Goal: Transaction & Acquisition: Purchase product/service

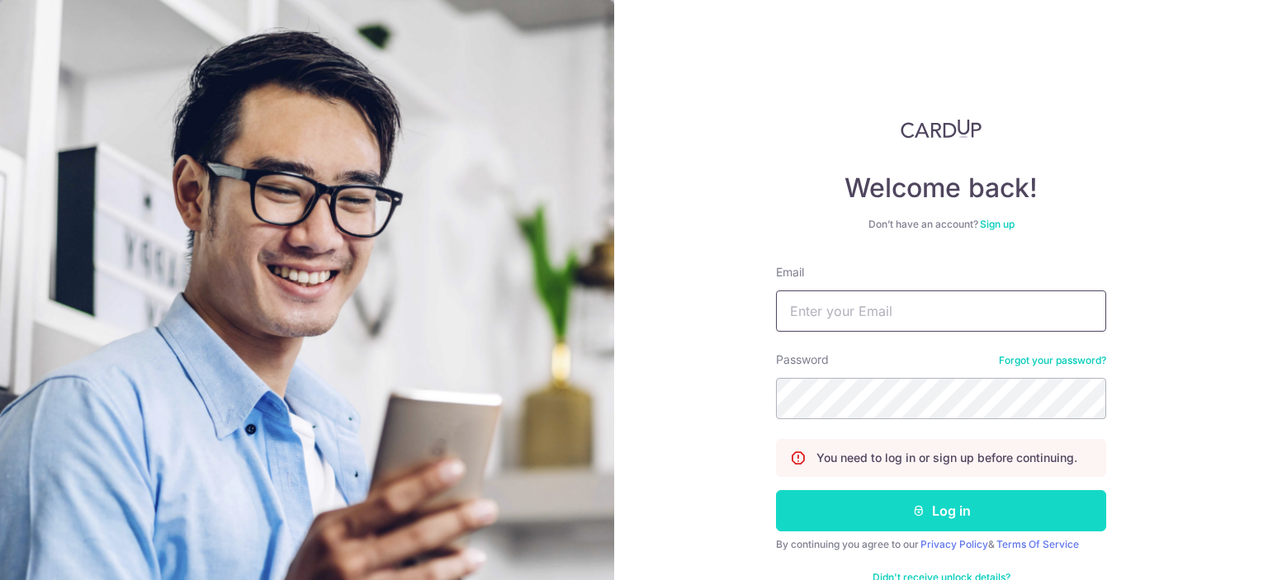
type input "[EMAIL_ADDRESS][DOMAIN_NAME]"
click at [917, 514] on icon "submit" at bounding box center [918, 510] width 13 height 13
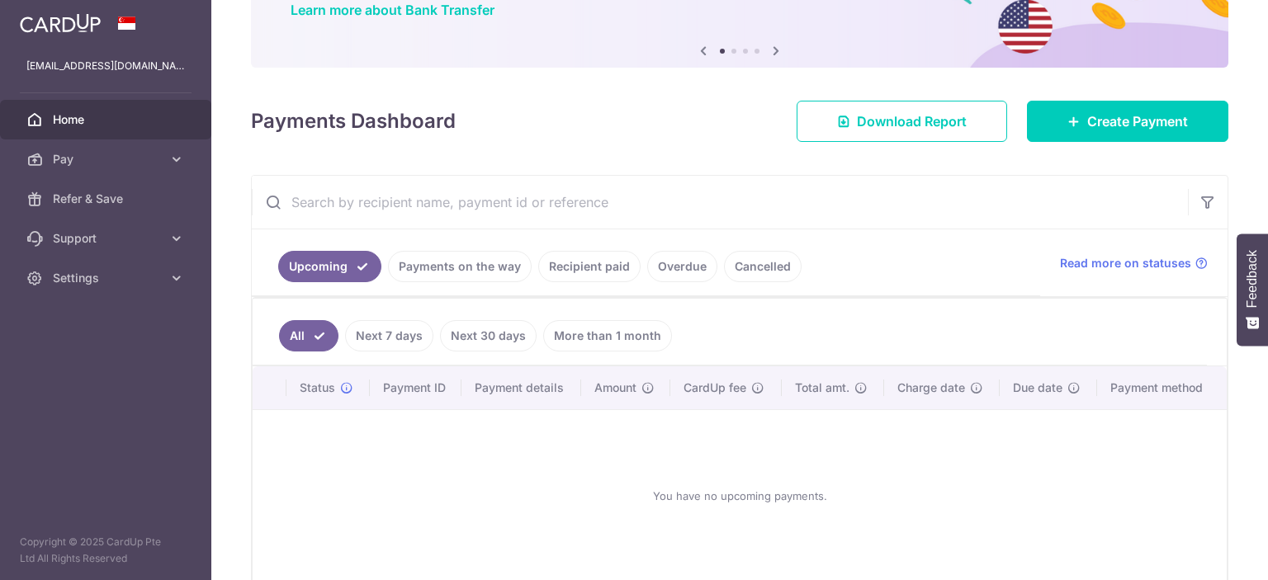
scroll to position [165, 0]
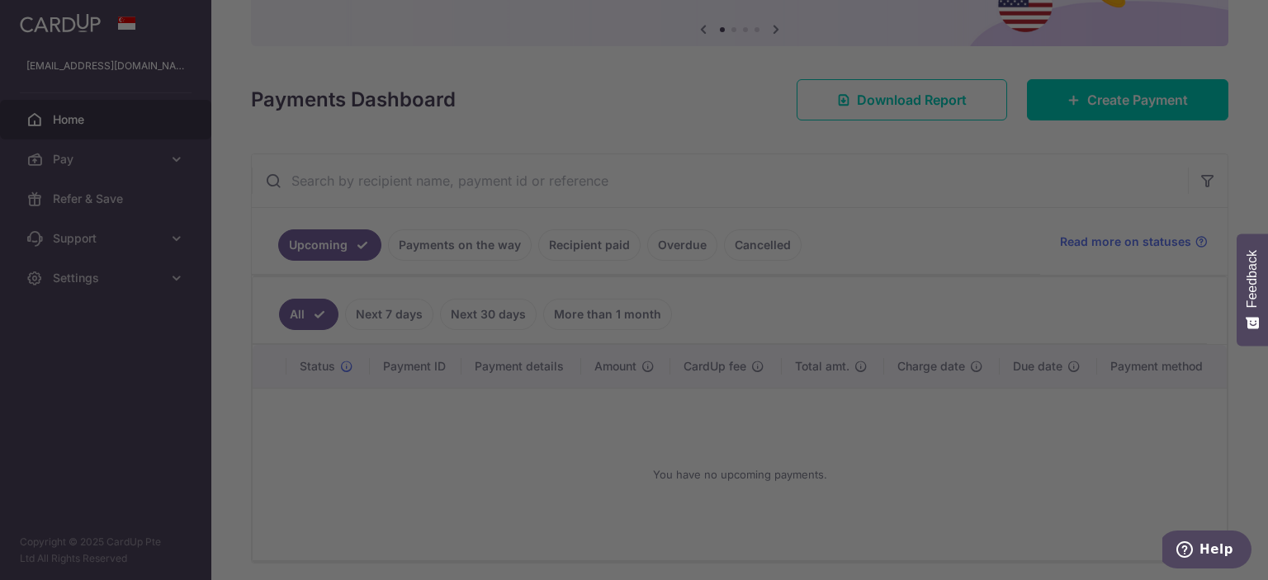
click at [968, 467] on div at bounding box center [640, 293] width 1281 height 586
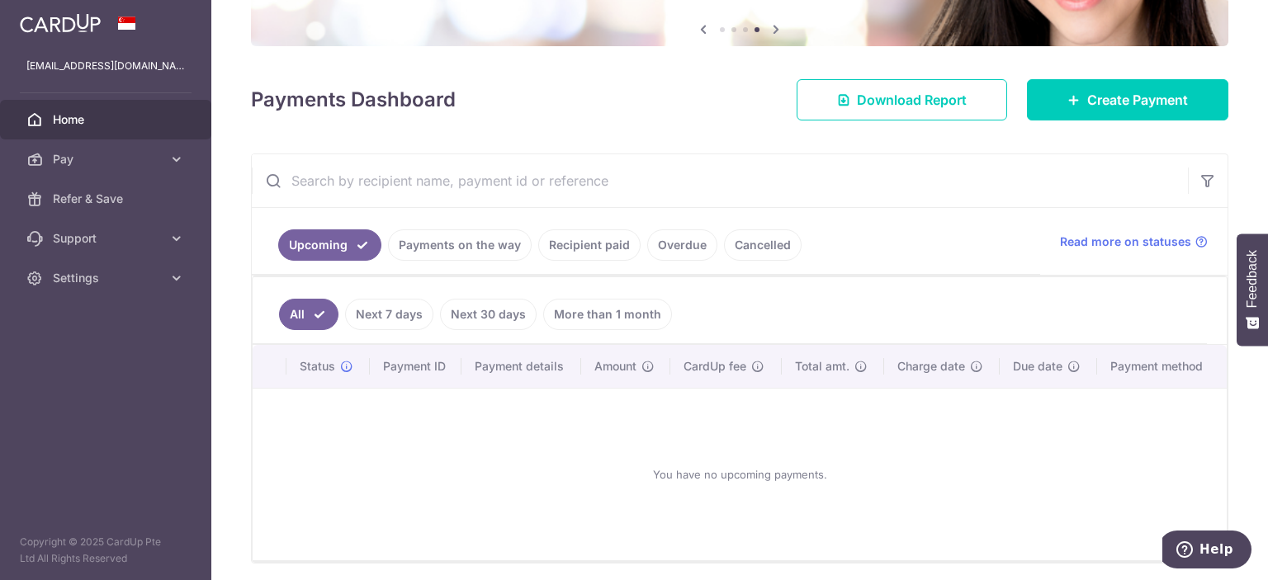
click at [608, 247] on link "Recipient paid" at bounding box center [589, 245] width 102 height 31
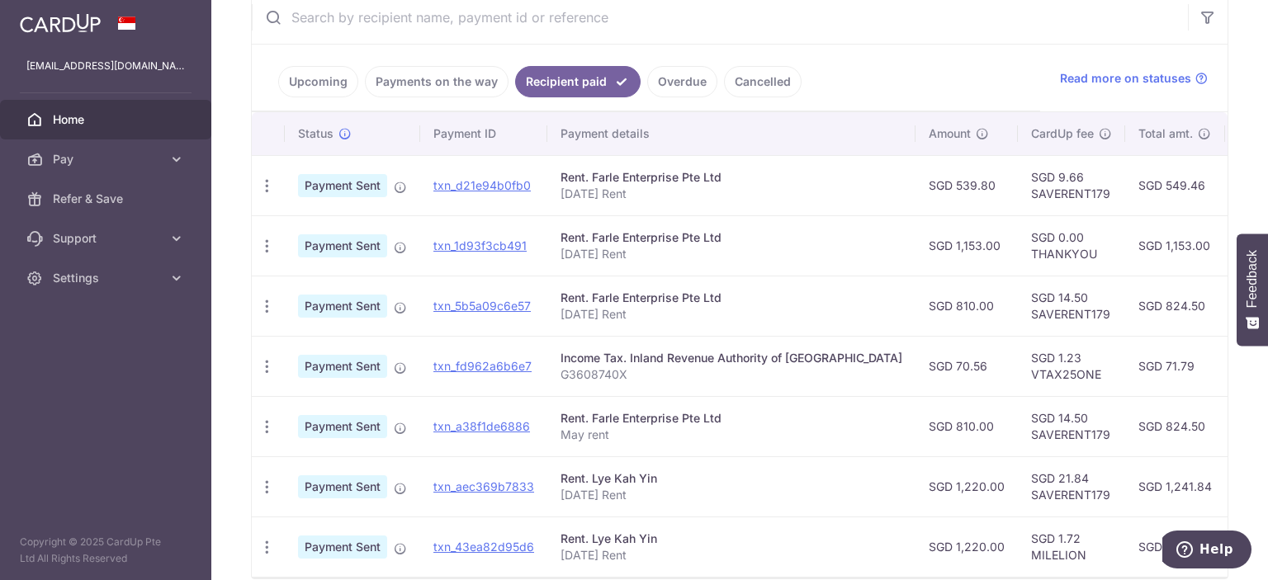
scroll to position [328, 0]
click at [119, 159] on span "Pay" at bounding box center [107, 159] width 109 height 17
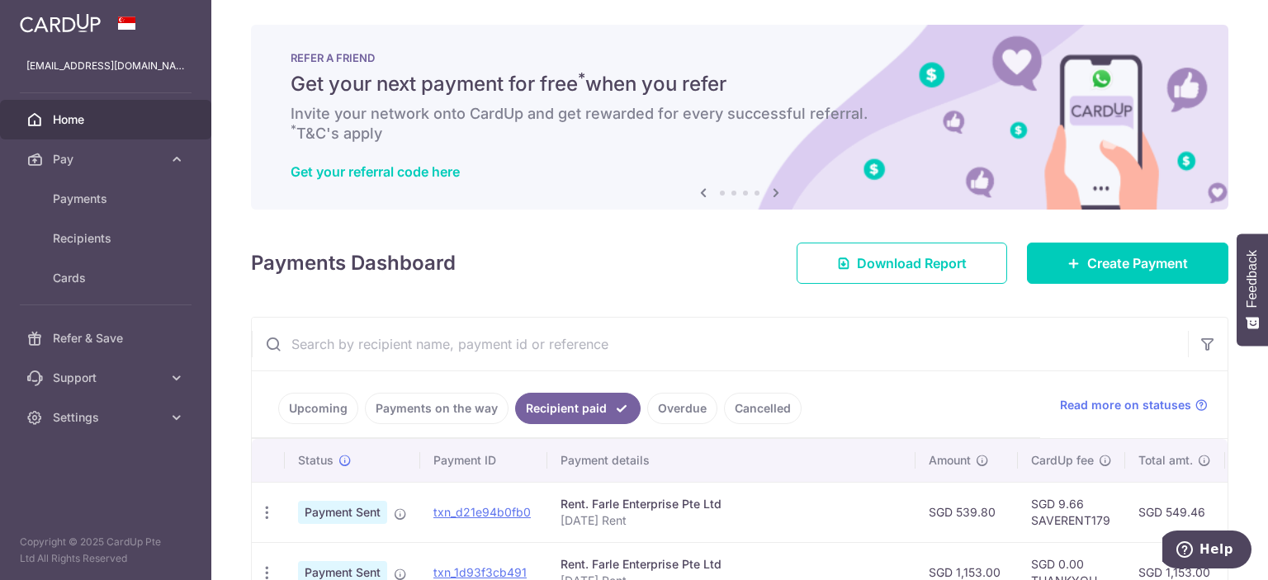
scroll to position [0, 0]
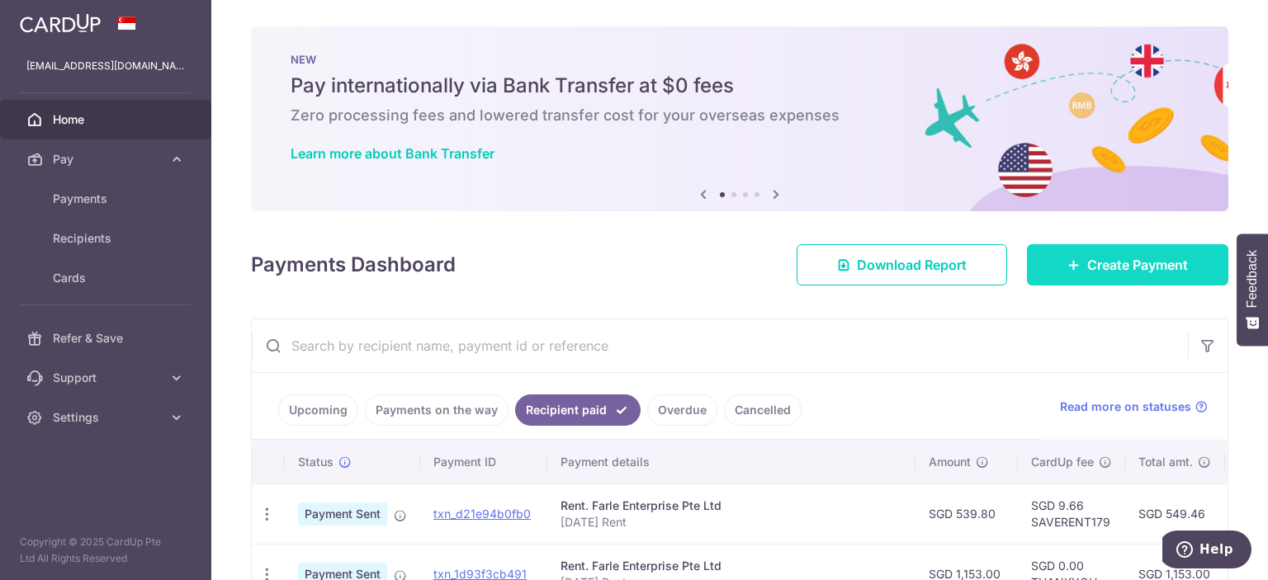
click at [1040, 265] on link "Create Payment" at bounding box center [1127, 264] width 201 height 41
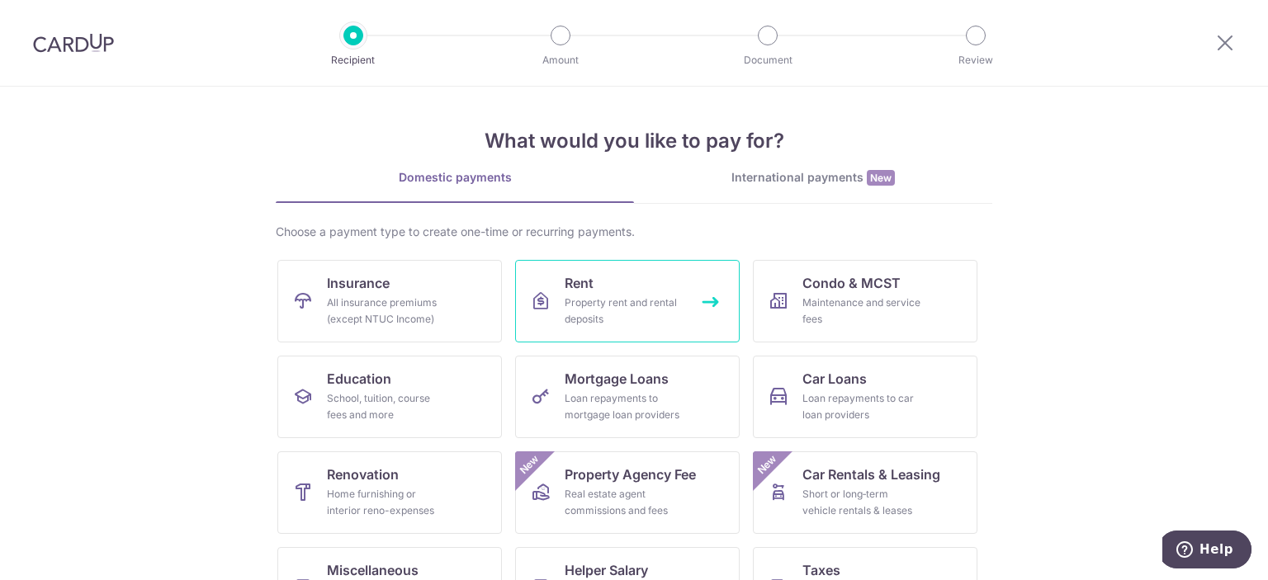
click at [663, 287] on link "Rent Property rent and rental deposits" at bounding box center [627, 301] width 225 height 83
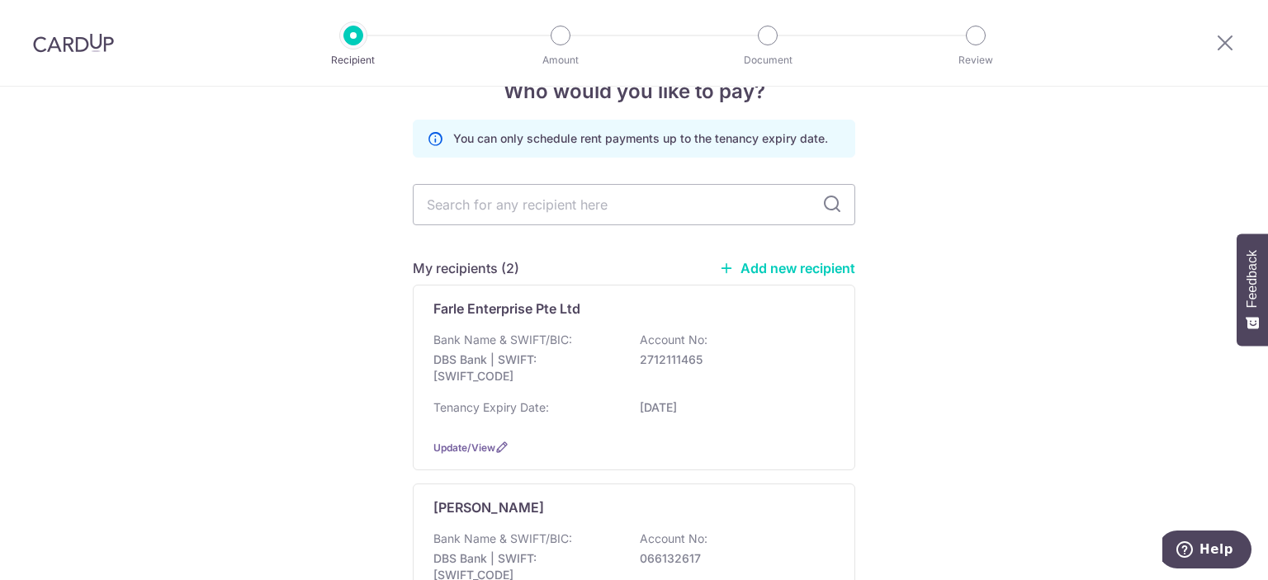
scroll to position [165, 0]
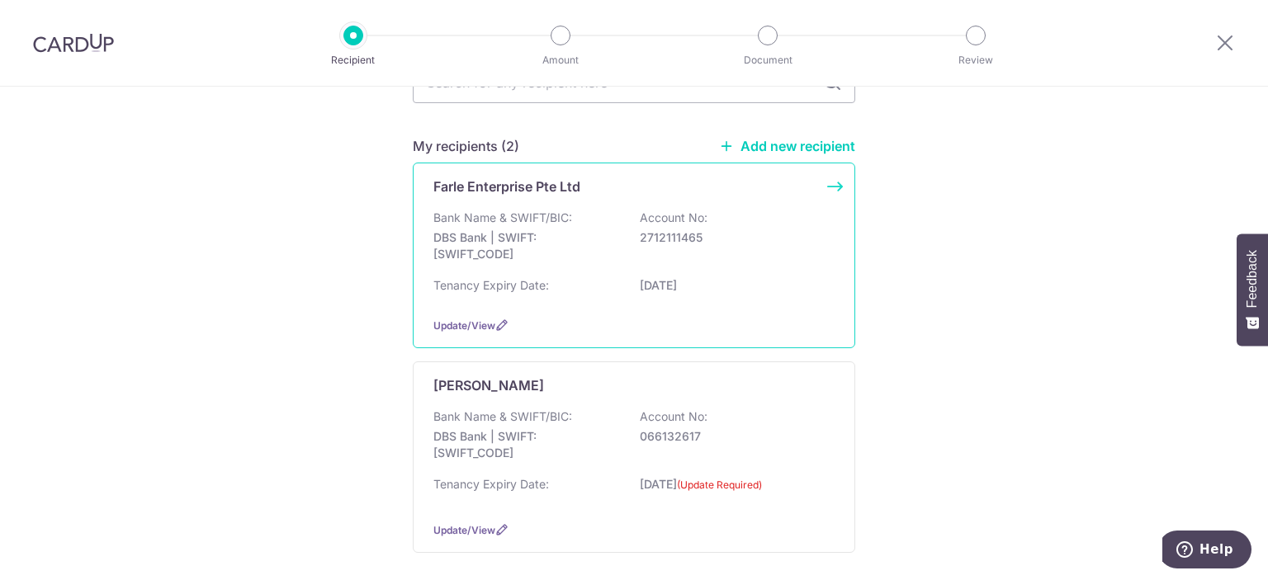
click at [577, 250] on p "DBS Bank | SWIFT: DBSSSGSGXXX" at bounding box center [525, 246] width 185 height 33
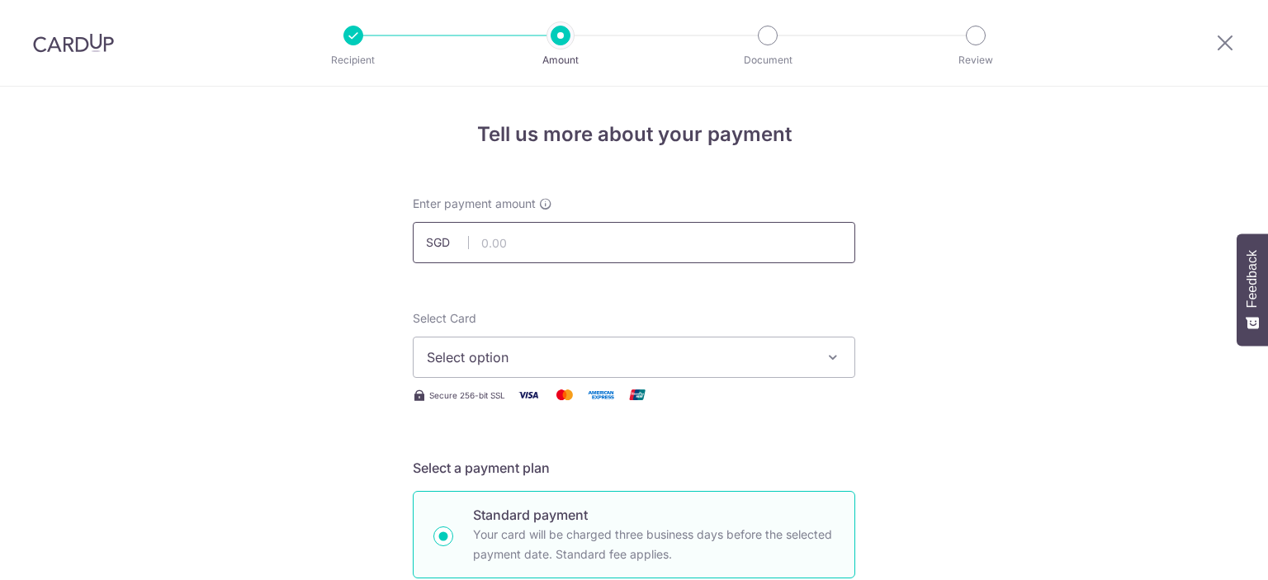
click at [573, 244] on input "text" at bounding box center [634, 242] width 443 height 41
type input "810.00"
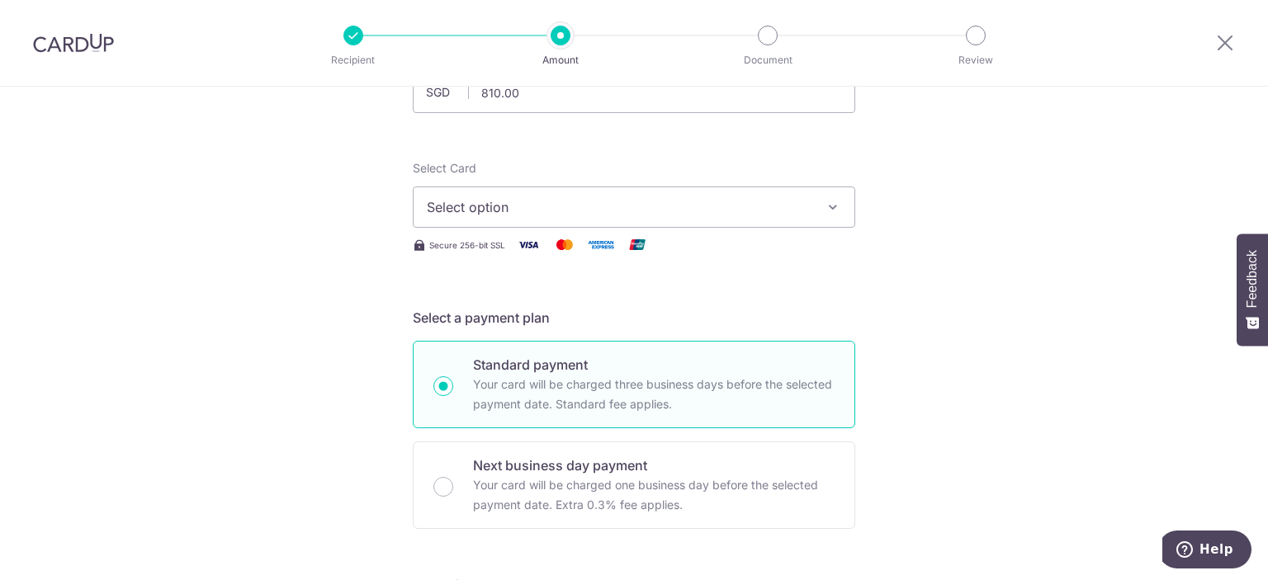
scroll to position [165, 0]
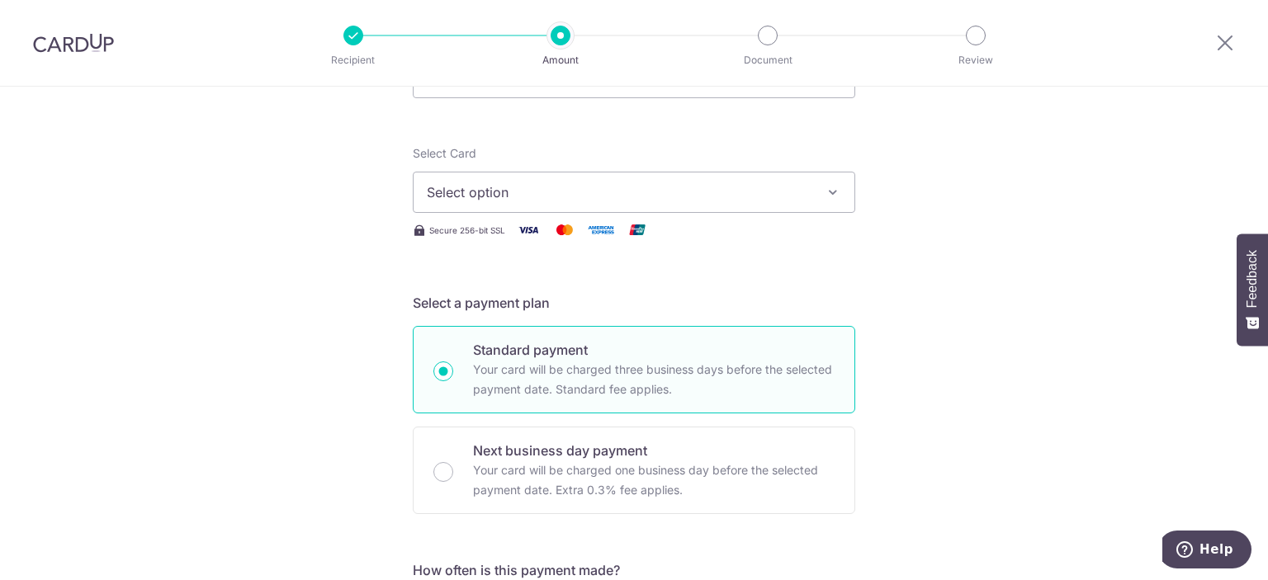
click at [770, 201] on span "Select option" at bounding box center [619, 192] width 385 height 20
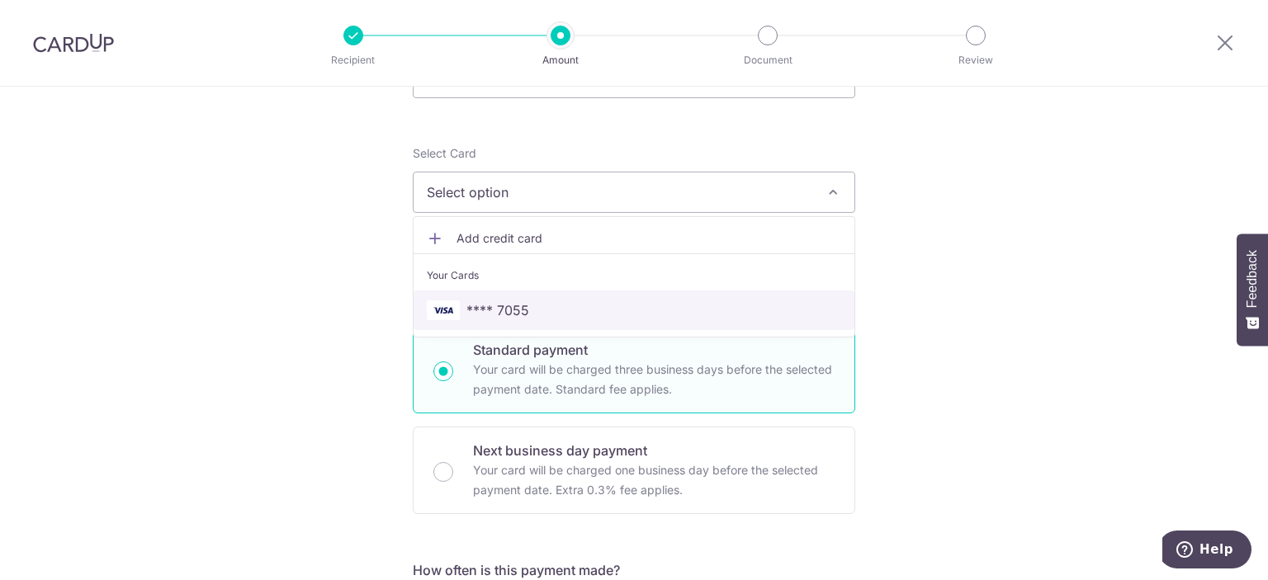
click at [707, 314] on span "**** 7055" at bounding box center [634, 311] width 414 height 20
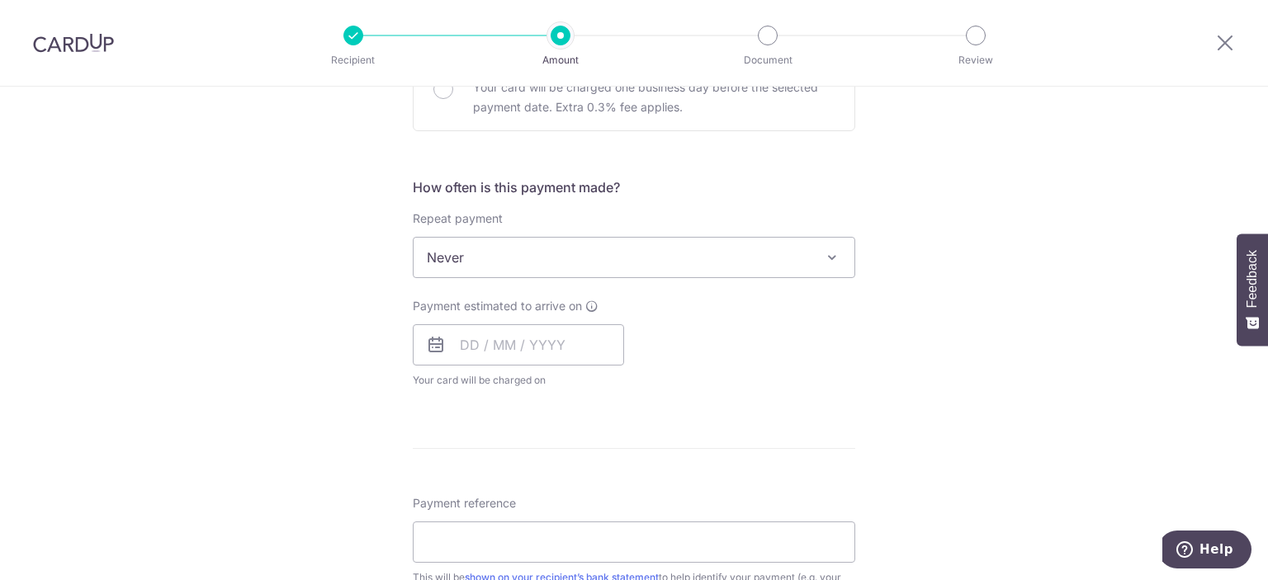
scroll to position [578, 0]
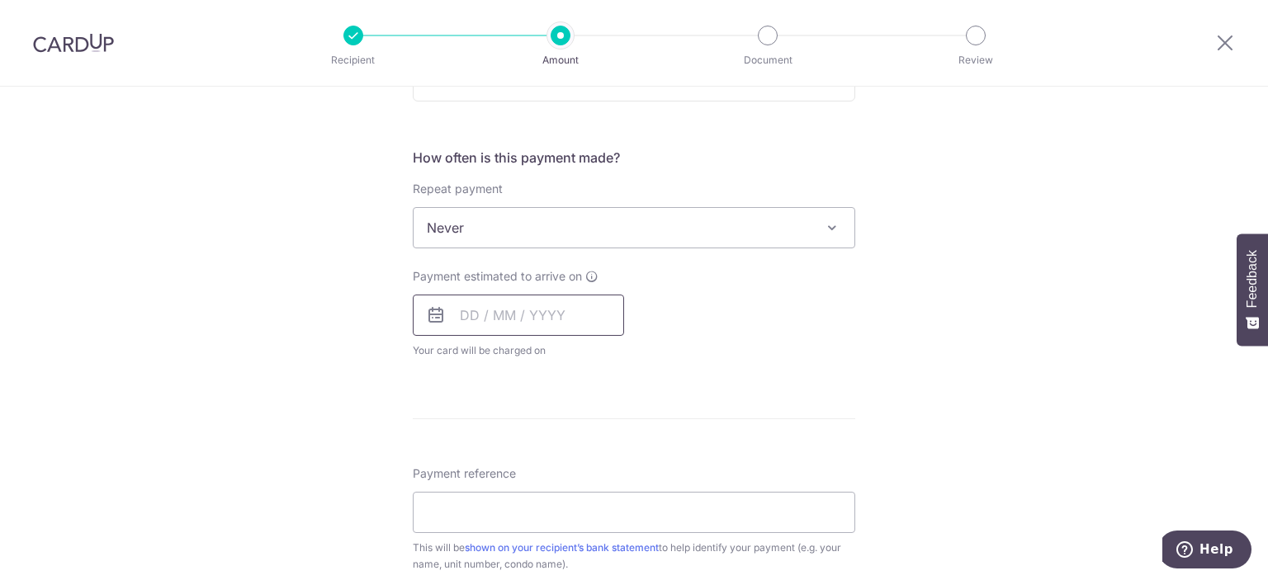
click at [585, 312] on input "text" at bounding box center [518, 315] width 211 height 41
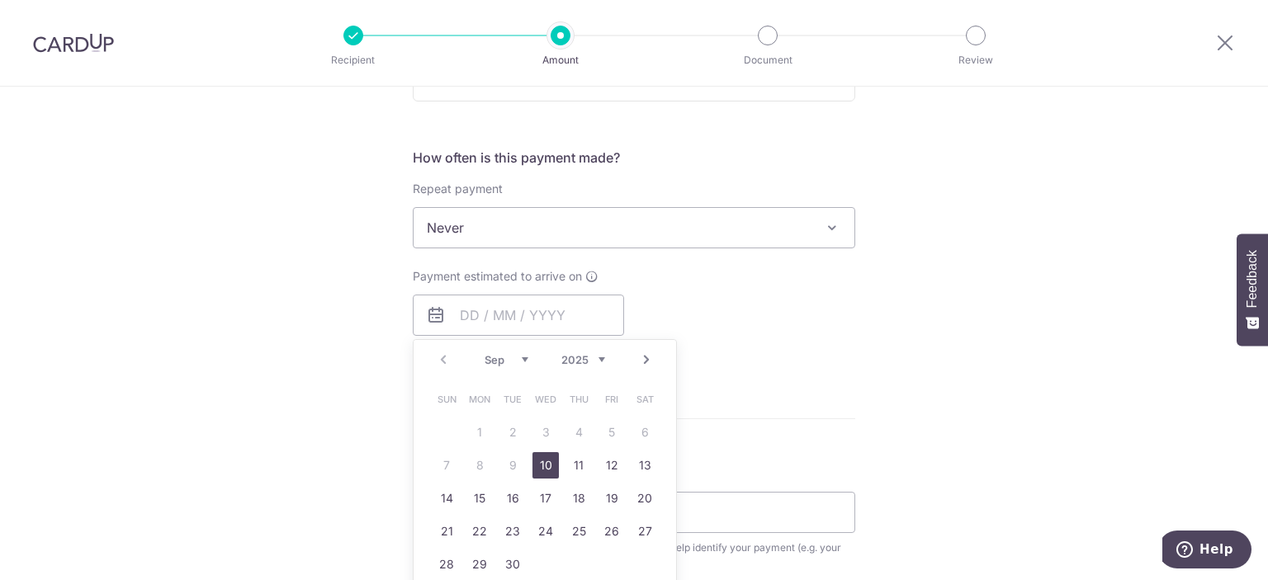
click at [504, 464] on table "Sun Mon Tue Wed Thu Fri Sat 1 2 3 4 5 6 7 8 9 10 11 12 13 14 15 16 17 18 19 20 …" at bounding box center [545, 482] width 231 height 198
click at [535, 454] on link "10" at bounding box center [546, 465] width 26 height 26
type input "[DATE]"
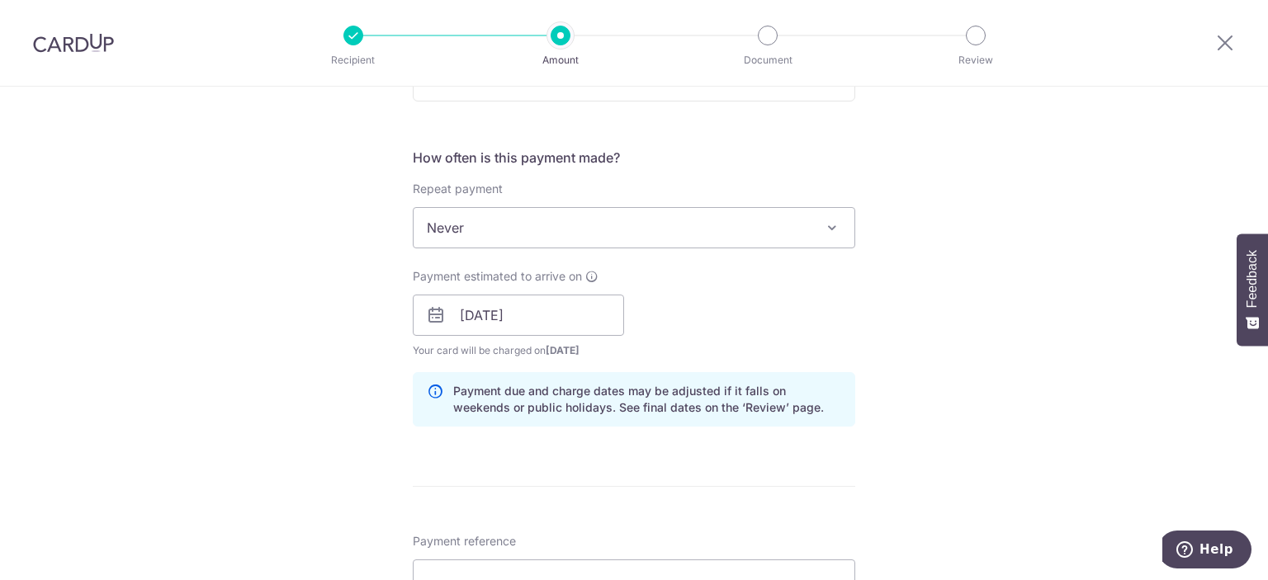
click at [810, 348] on div "Payment estimated to arrive on 10/09/2025 Prev Next Jan Feb Mar Apr May Jun Jul…" at bounding box center [634, 313] width 462 height 91
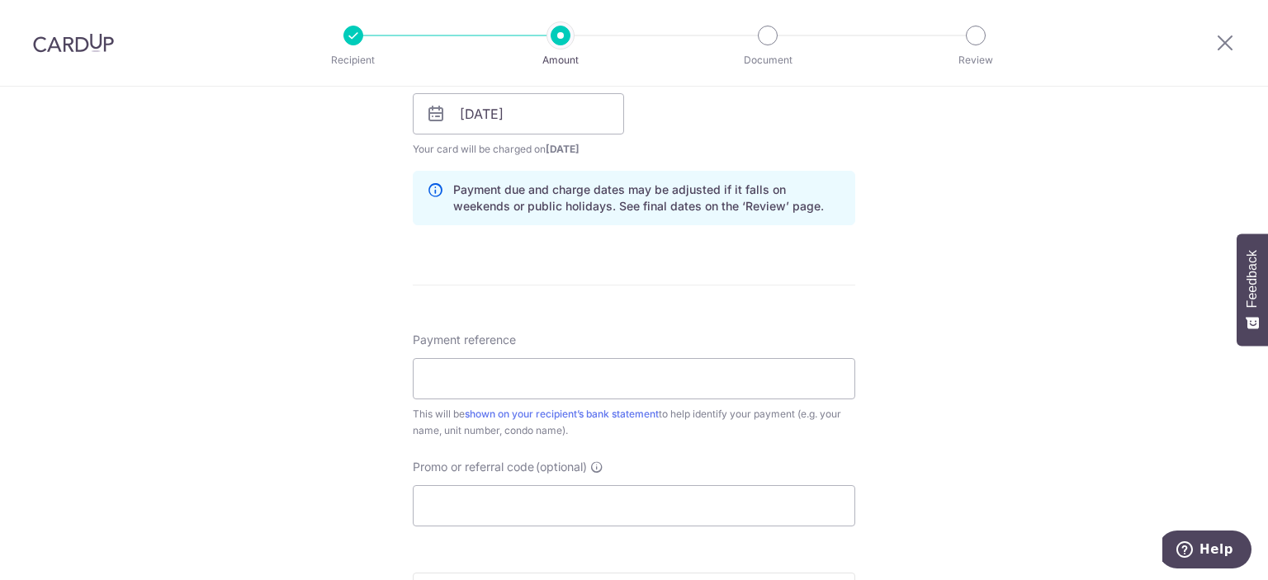
scroll to position [817, 0]
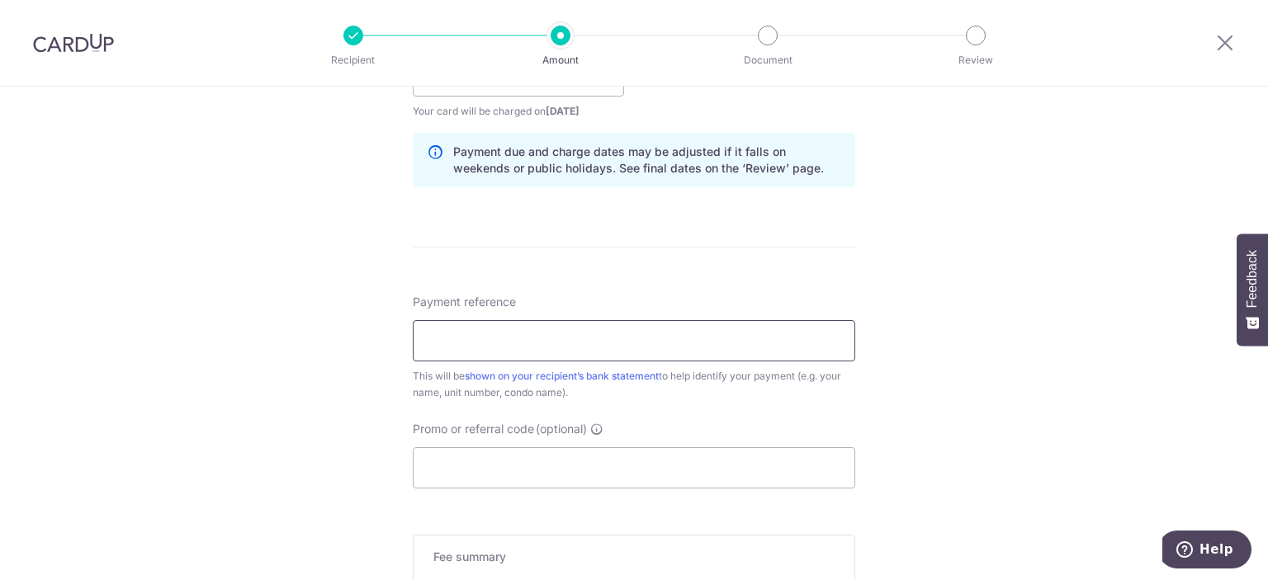
click at [680, 339] on input "Payment reference" at bounding box center [634, 340] width 443 height 41
click at [433, 348] on input "[DATE] Rent" at bounding box center [634, 340] width 443 height 41
type input "September 2025 Rent"
click at [277, 295] on div "Tell us more about your payment Enter payment amount SGD 810.00 810.00 Select C…" at bounding box center [634, 49] width 1268 height 1561
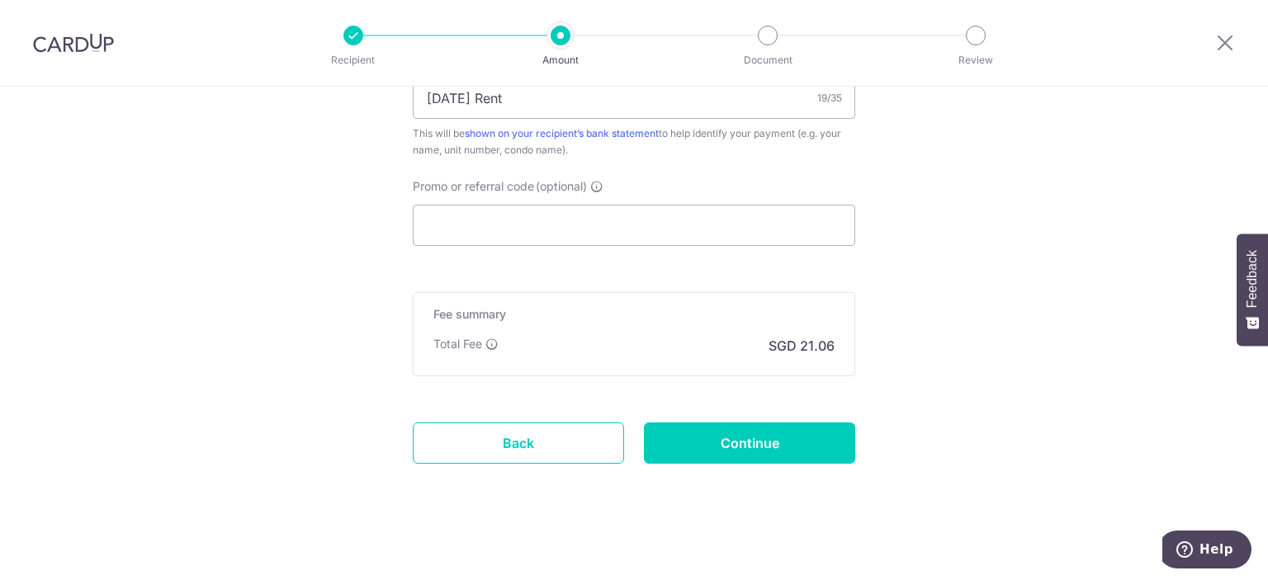
scroll to position [1065, 0]
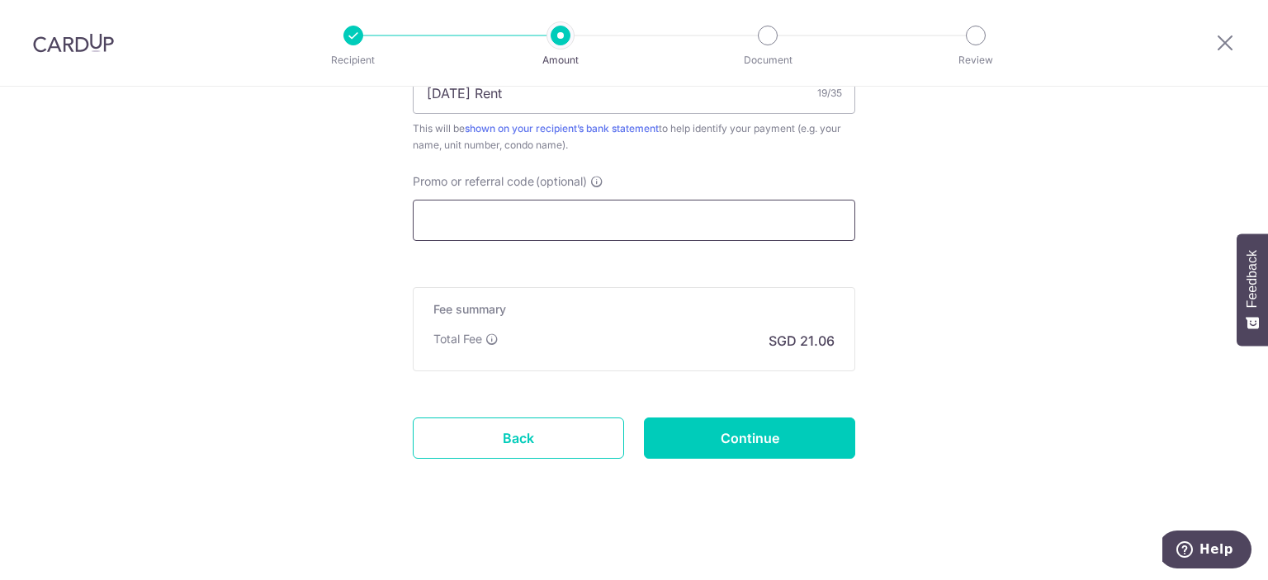
click at [480, 217] on input "Promo or referral code (optional)" at bounding box center [634, 220] width 443 height 41
paste input "SAVERENT179"
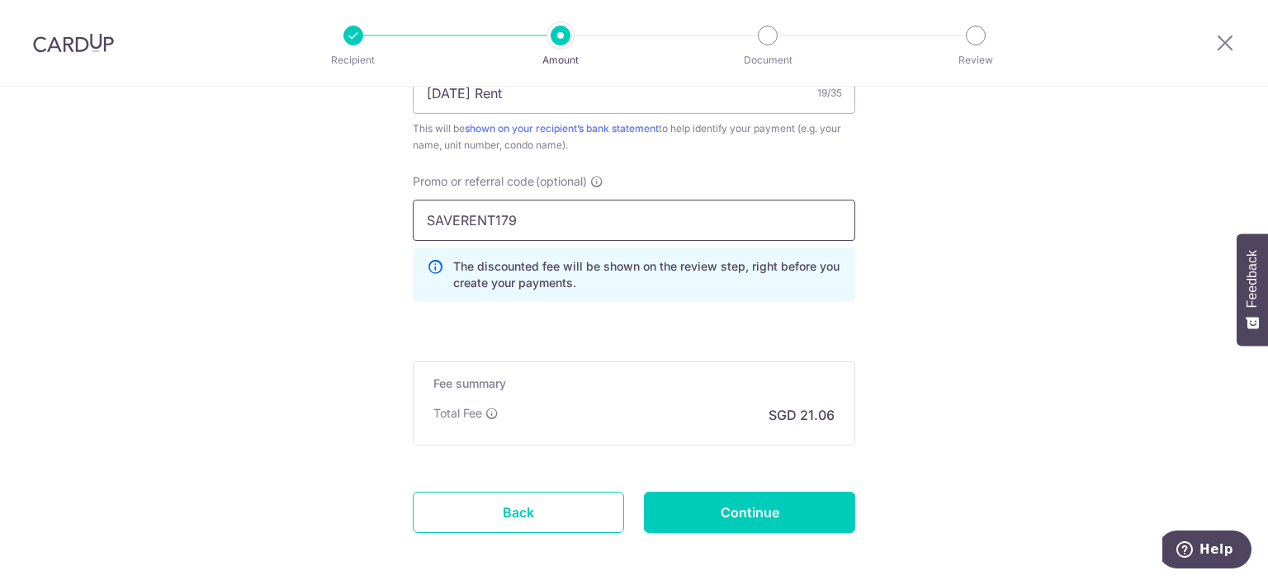
type input "SAVERENT179"
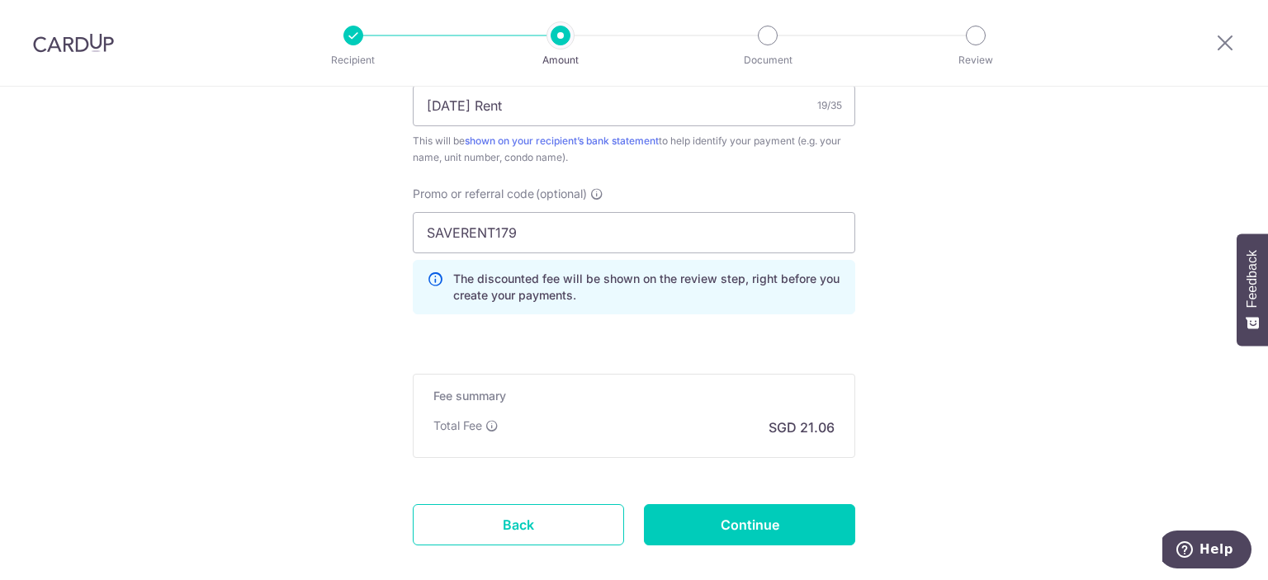
scroll to position [1139, 0]
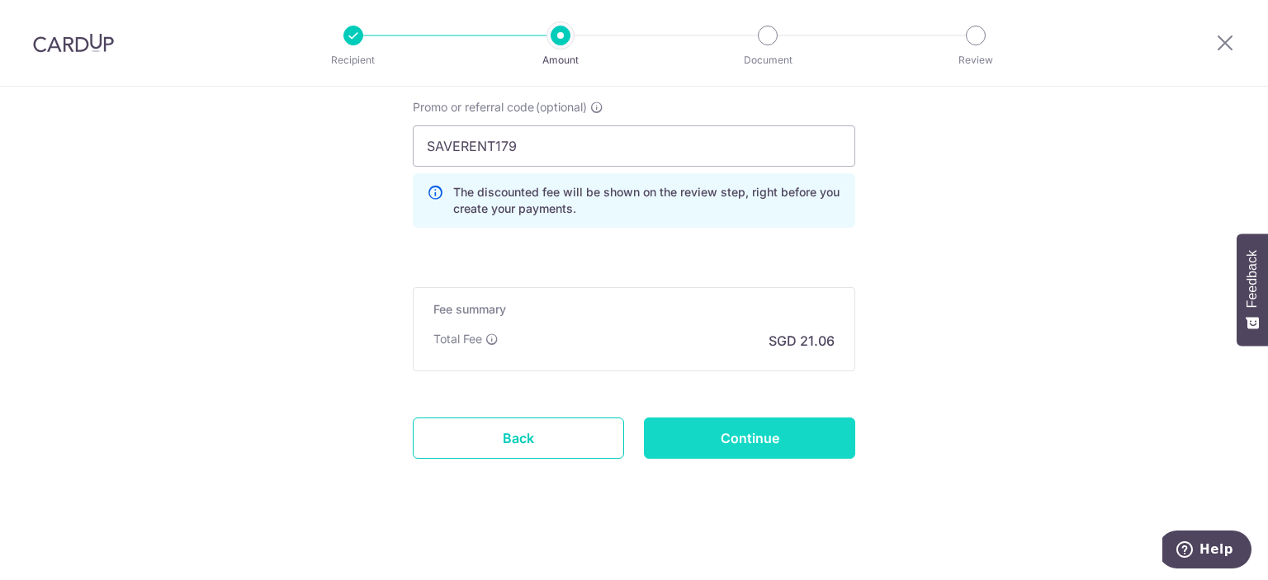
click at [732, 437] on input "Continue" at bounding box center [749, 438] width 211 height 41
type input "Create Schedule"
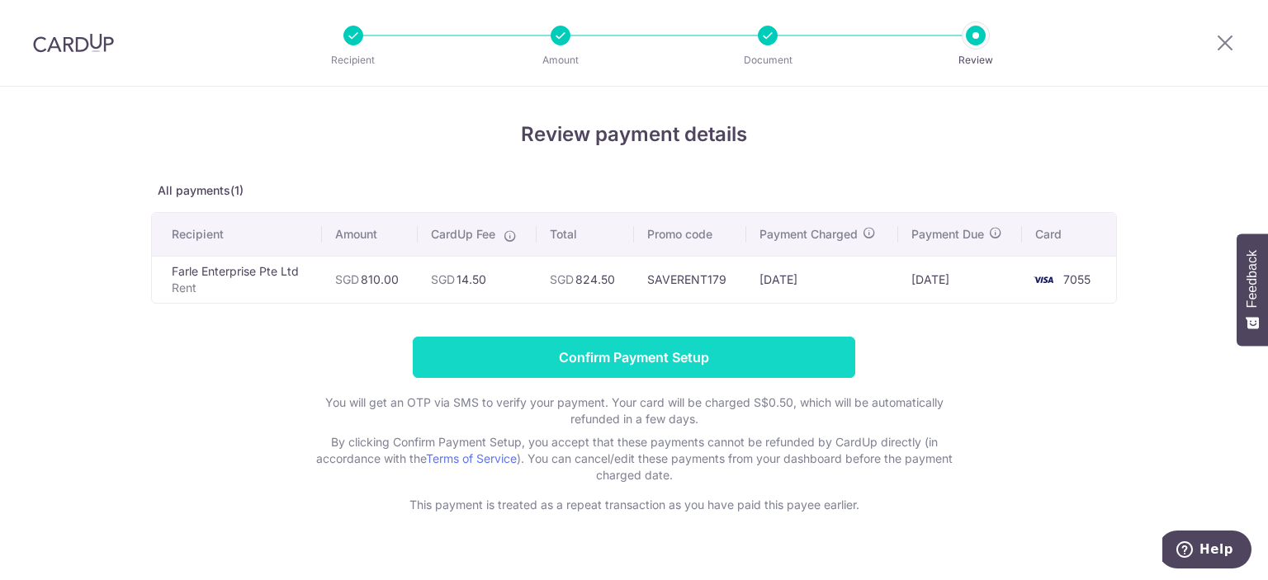
click at [713, 349] on input "Confirm Payment Setup" at bounding box center [634, 357] width 443 height 41
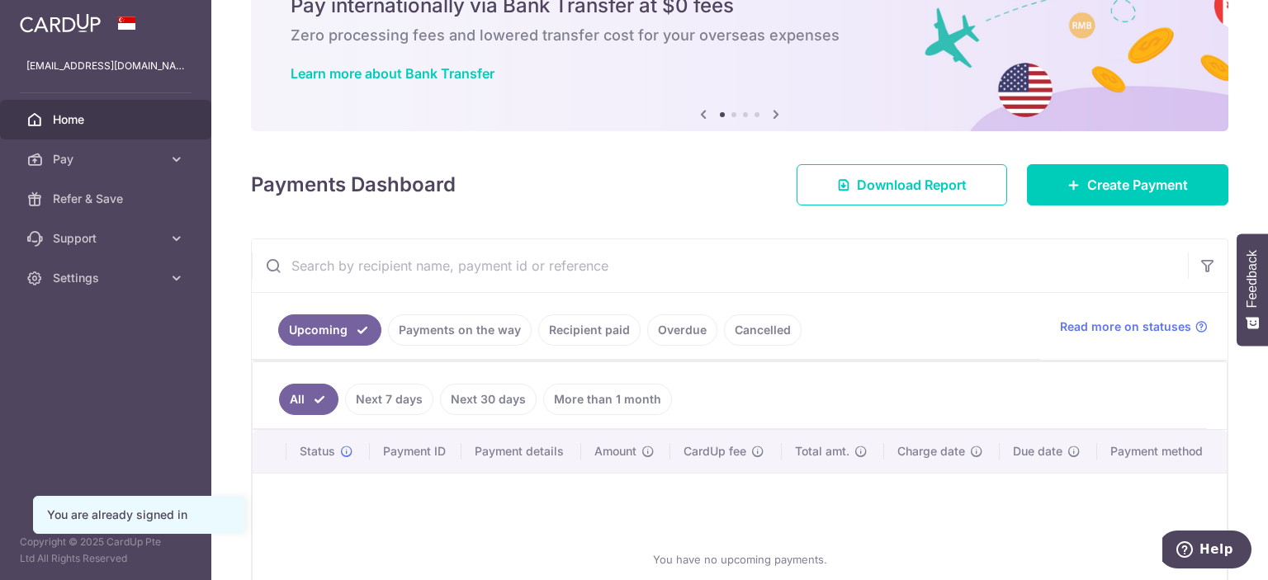
scroll to position [83, 0]
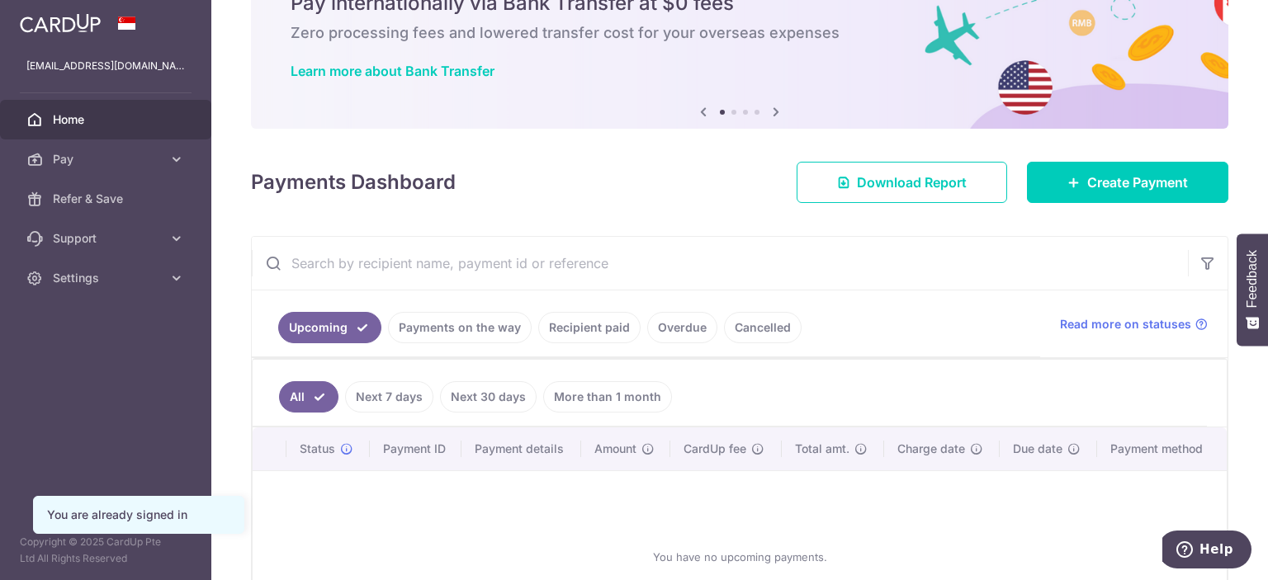
click at [580, 315] on link "Recipient paid" at bounding box center [589, 327] width 102 height 31
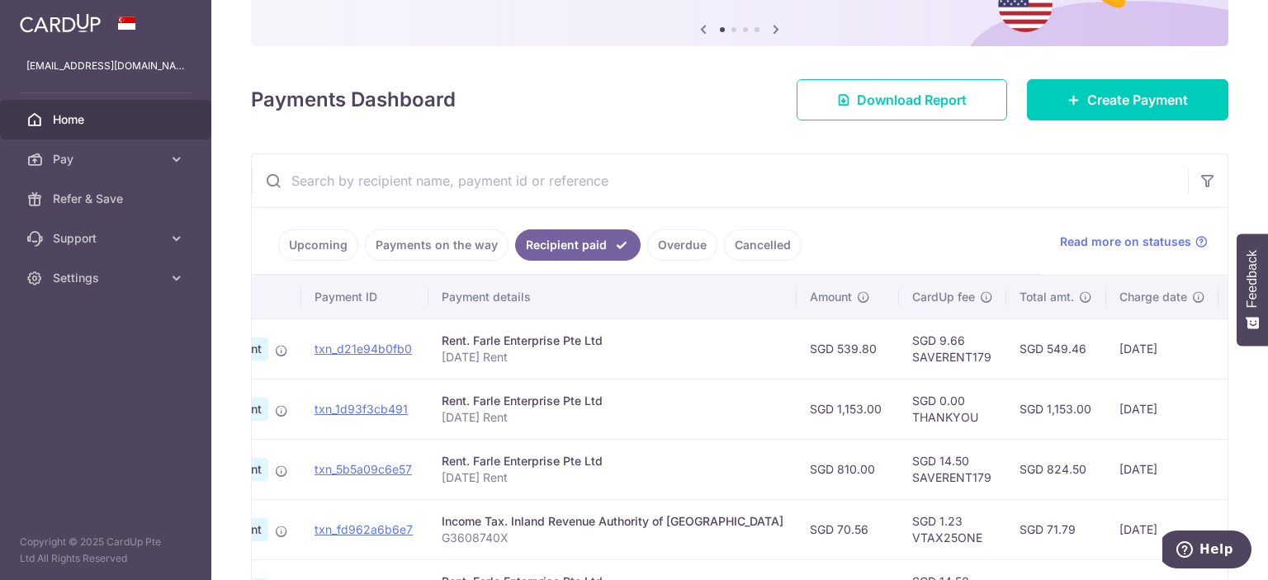
scroll to position [0, 269]
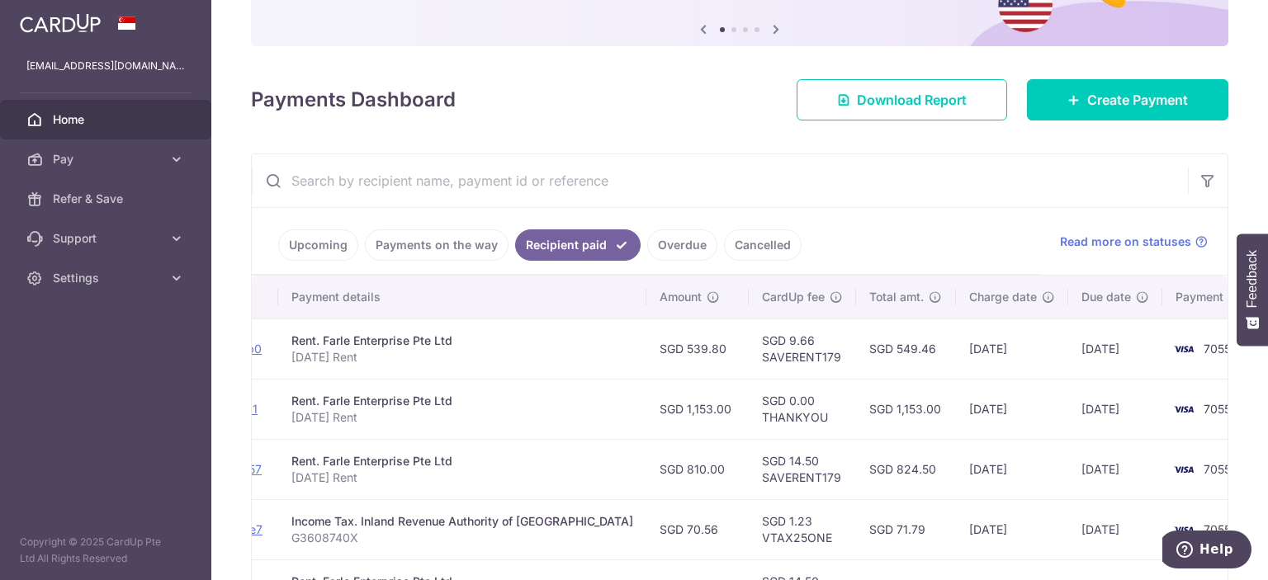
drag, startPoint x: 1153, startPoint y: 405, endPoint x: 1248, endPoint y: 402, distance: 95.8
click at [1248, 402] on div "× Pause Schedule Pause all future payments in this series Pause just this one p…" at bounding box center [739, 290] width 1057 height 580
click at [1068, 431] on td "03/07/2025" at bounding box center [1115, 409] width 94 height 60
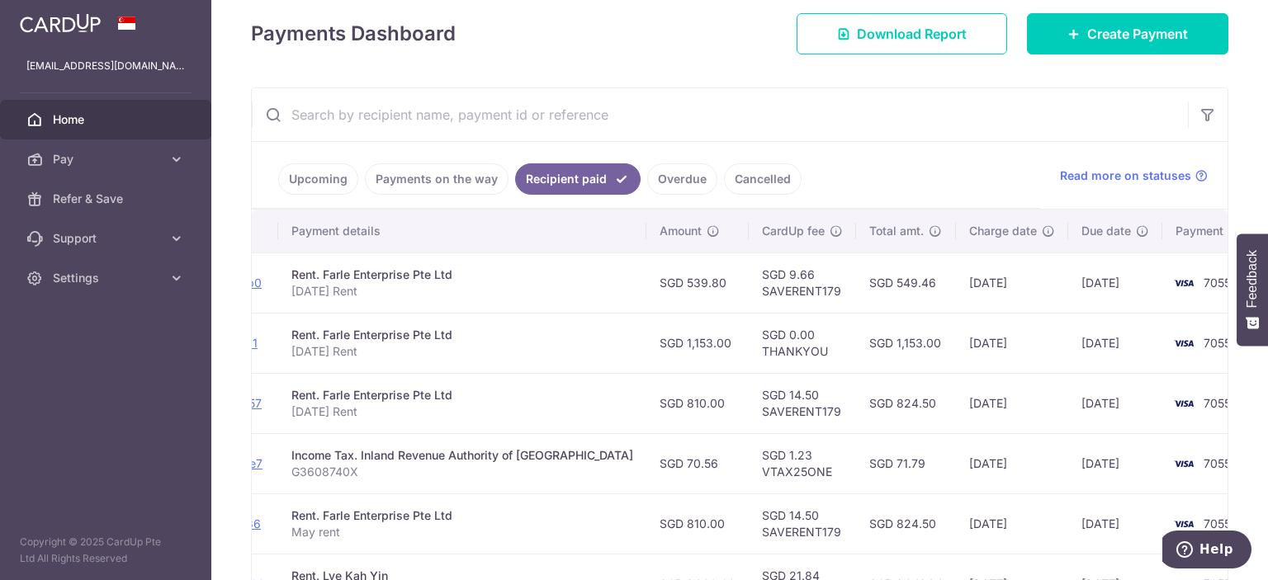
scroll to position [163, 0]
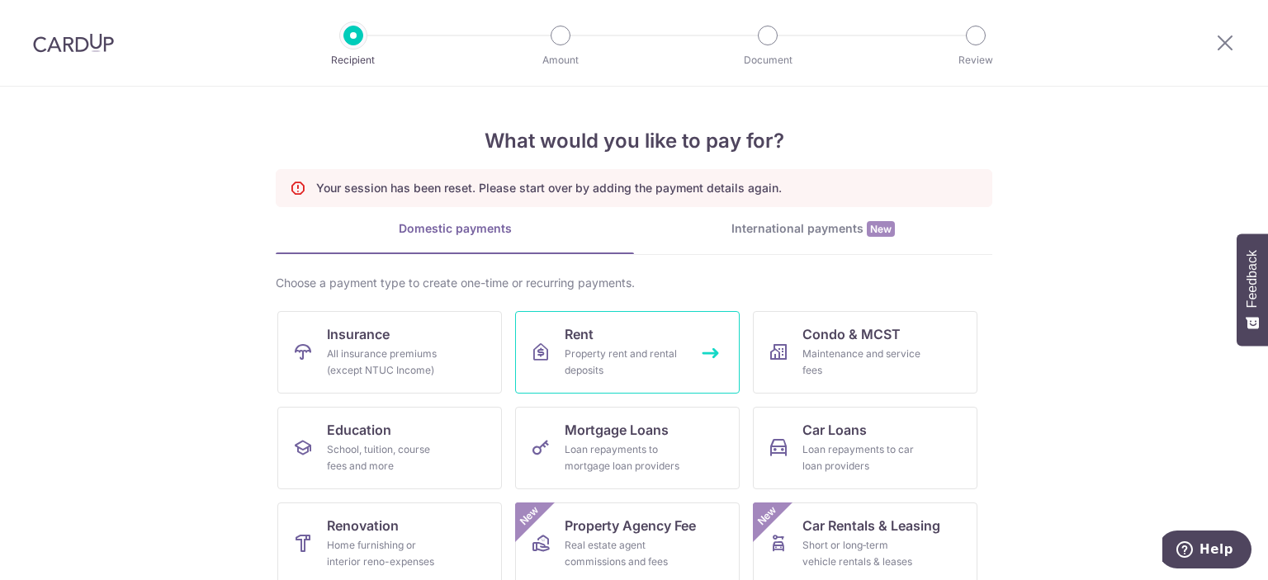
click at [643, 353] on div "Property rent and rental deposits" at bounding box center [624, 362] width 119 height 33
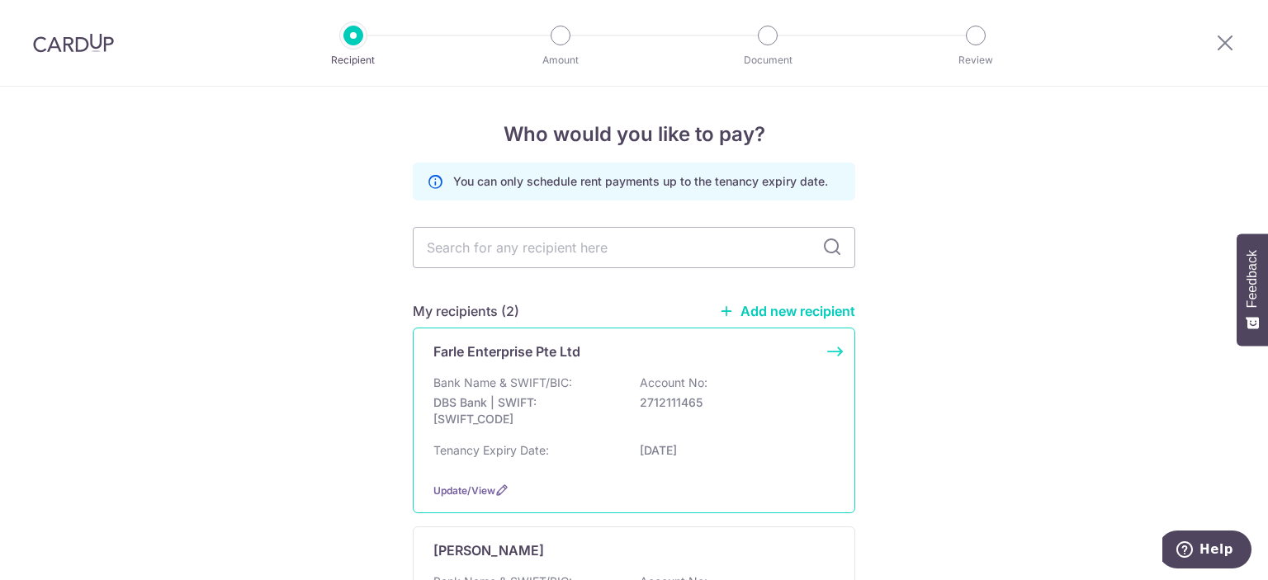
click at [579, 358] on div "Farle Enterprise Pte Ltd" at bounding box center [623, 352] width 381 height 20
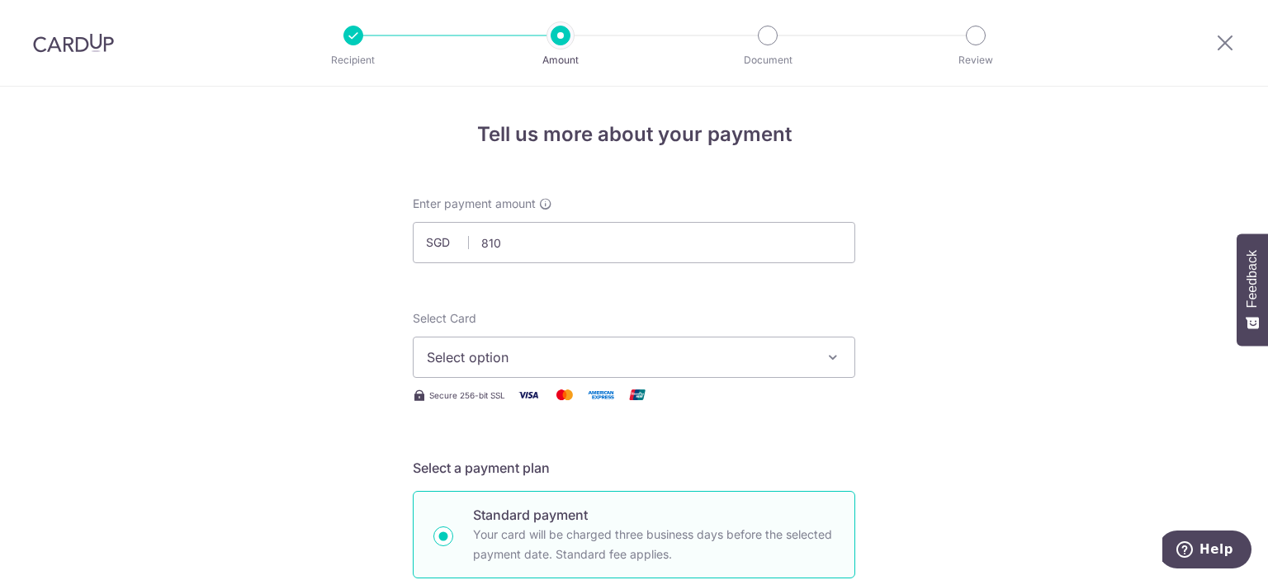
type input "810.00"
click at [688, 367] on span "Select option" at bounding box center [619, 358] width 385 height 20
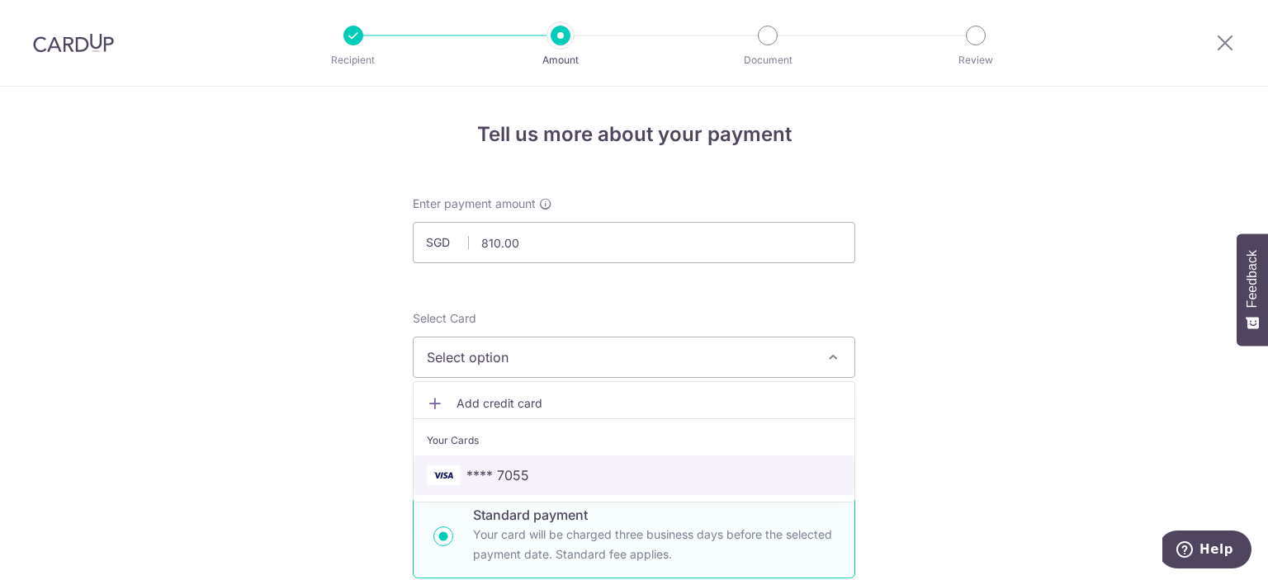
click at [565, 481] on span "**** 7055" at bounding box center [634, 476] width 414 height 20
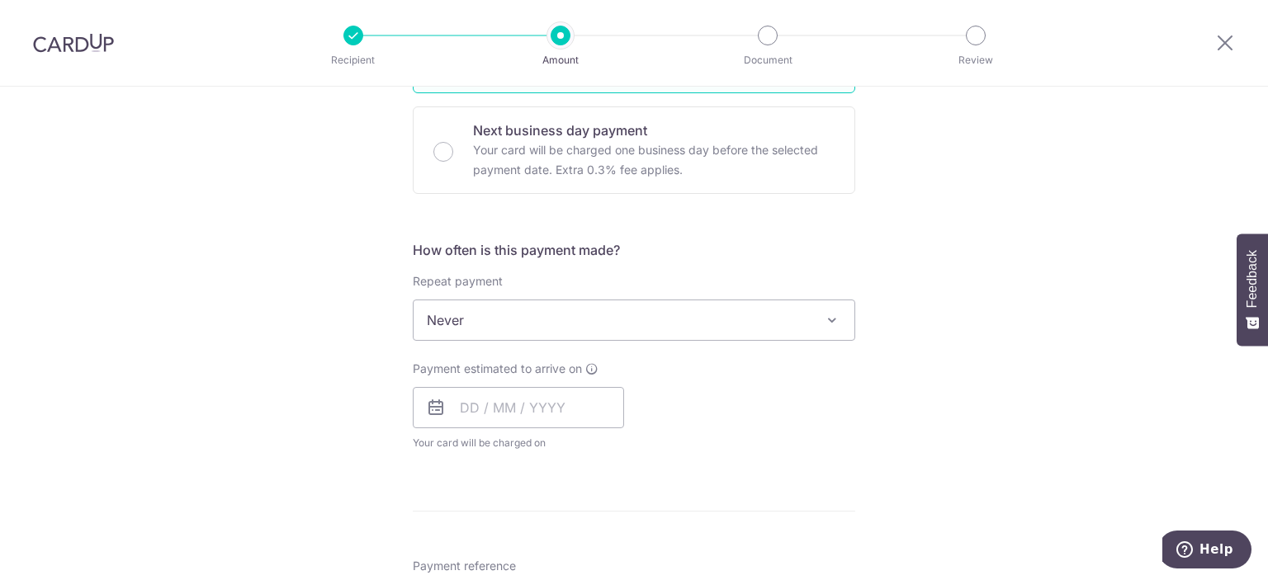
scroll to position [495, 0]
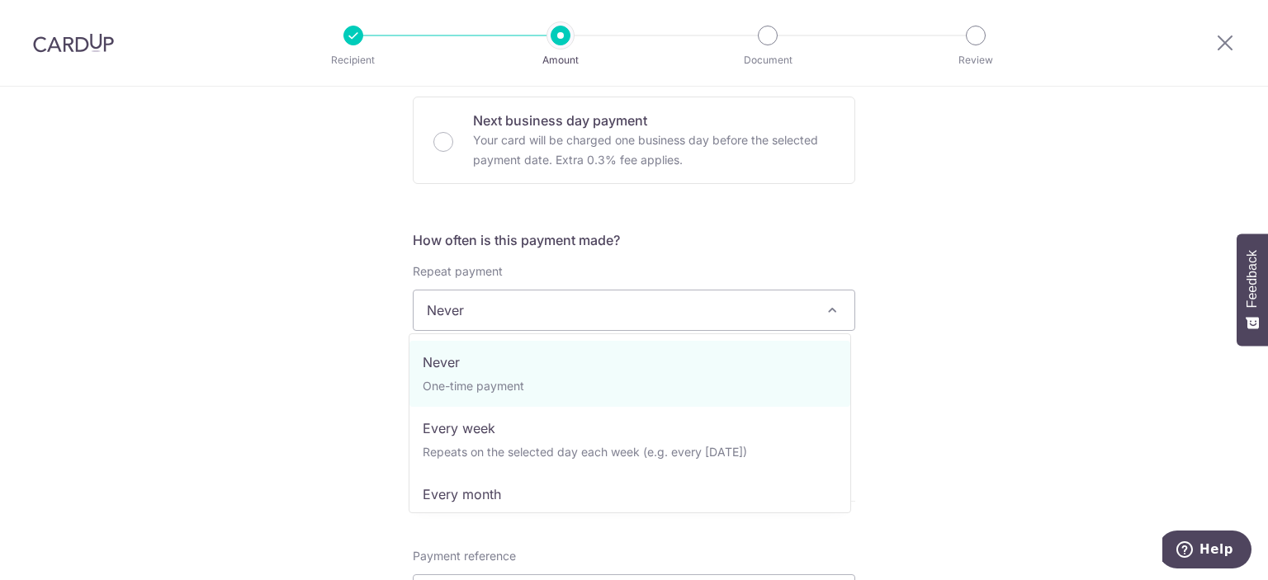
click at [583, 306] on span "Never" at bounding box center [634, 311] width 441 height 40
click at [926, 319] on div "Tell us more about your payment Enter payment amount SGD 810.00 810.00 Select C…" at bounding box center [634, 338] width 1268 height 1494
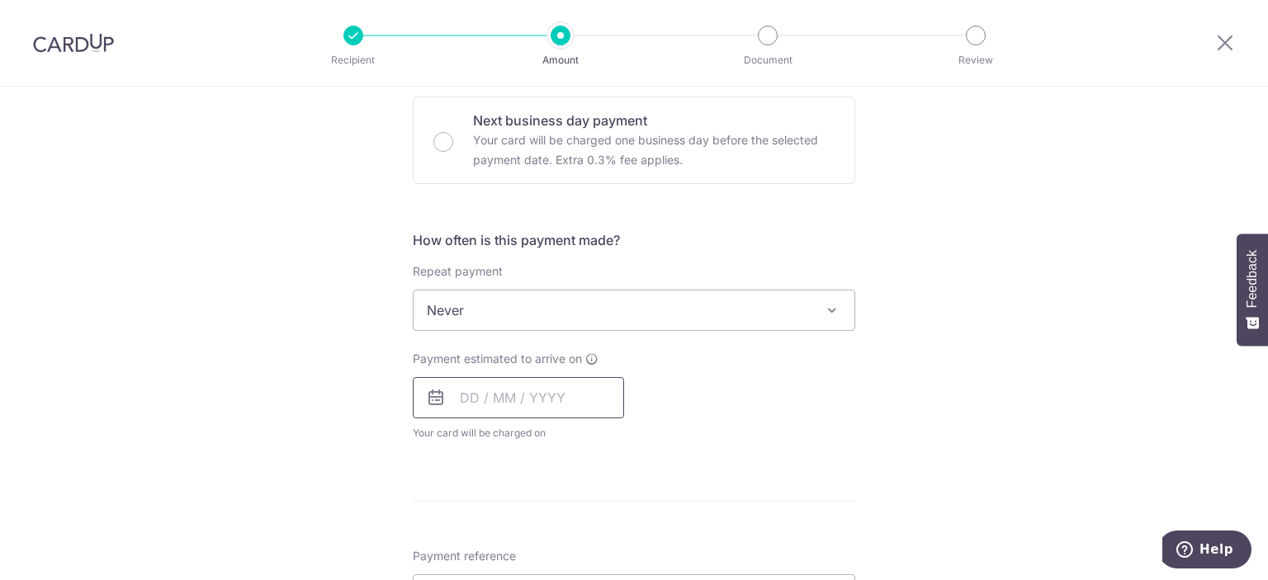
click at [561, 406] on input "text" at bounding box center [518, 397] width 211 height 41
click at [273, 398] on div "Tell us more about your payment Enter payment amount SGD 810.00 810.00 Select C…" at bounding box center [634, 338] width 1268 height 1494
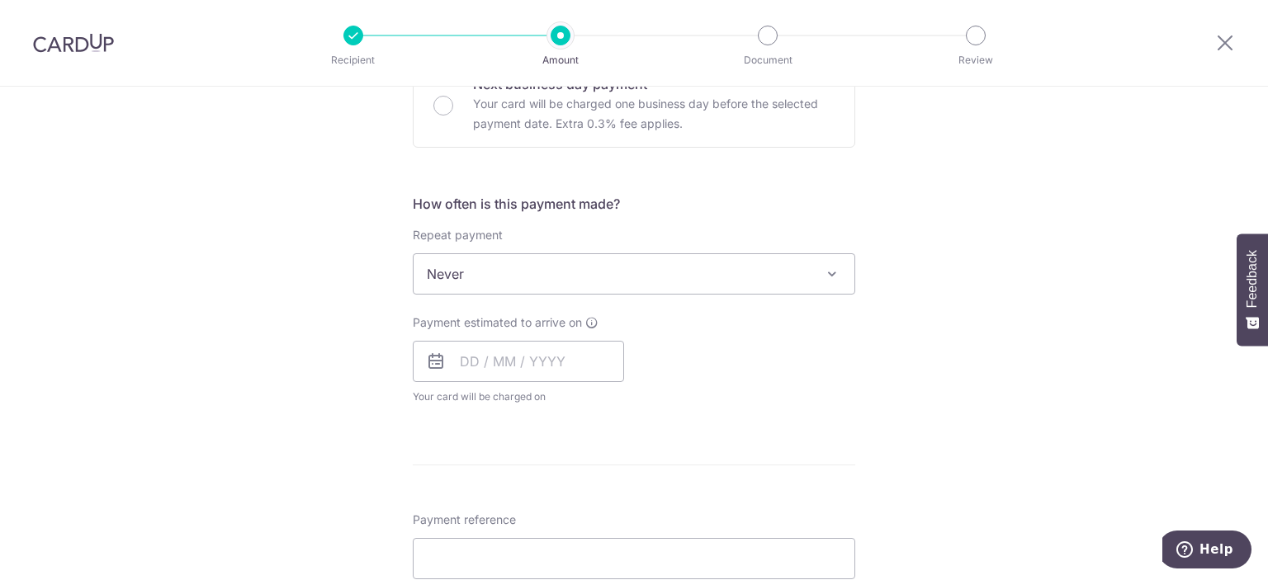
scroll to position [661, 0]
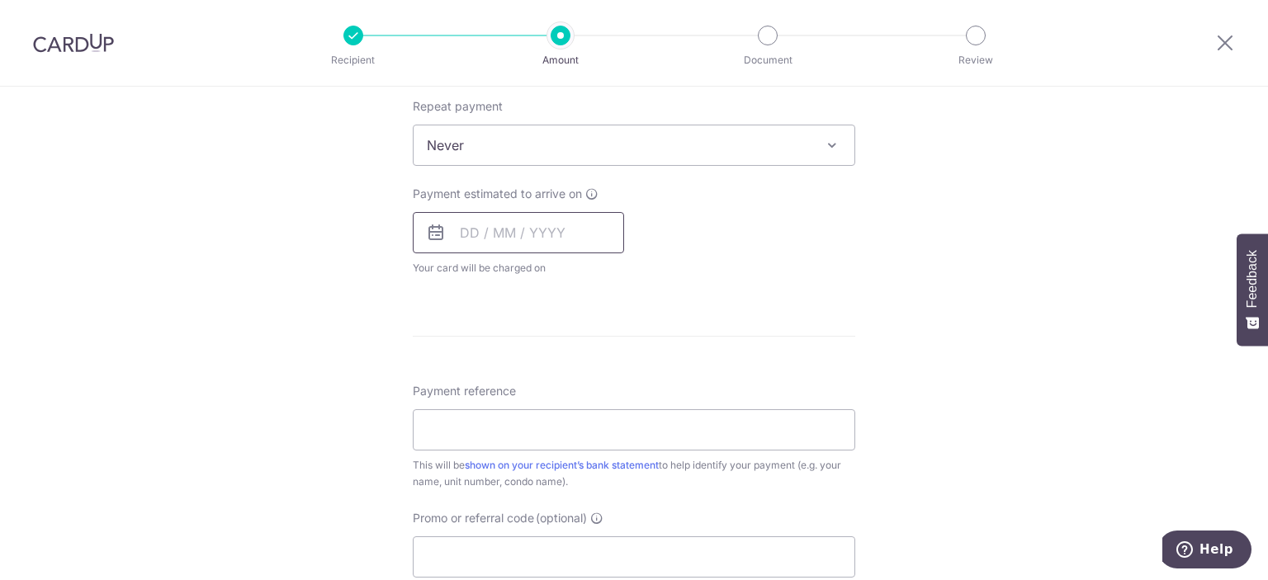
click at [516, 216] on input "text" at bounding box center [518, 232] width 211 height 41
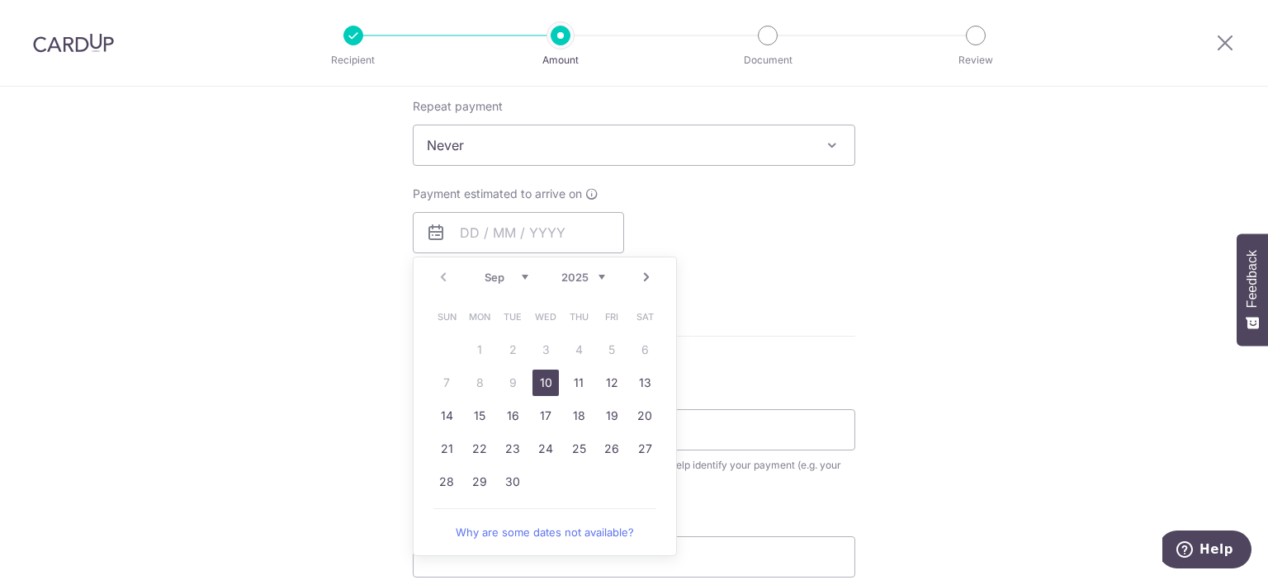
click at [537, 375] on link "10" at bounding box center [546, 383] width 26 height 26
type input "[DATE]"
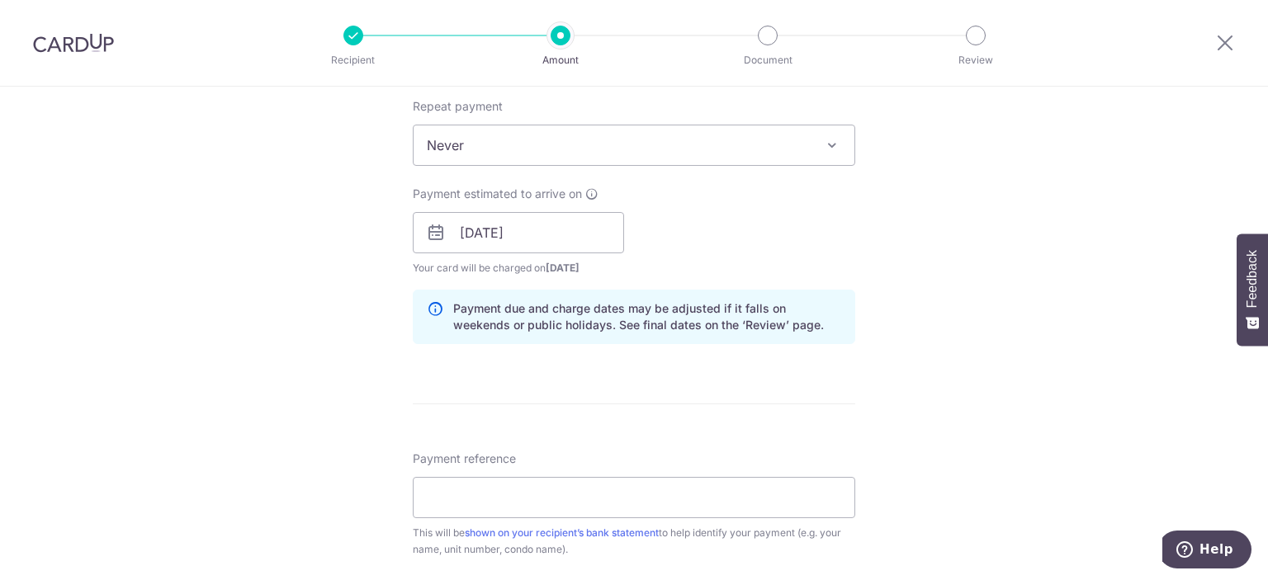
click at [838, 358] on form "Enter payment amount SGD 810.00 810.00 Select Card **** 7055 Add credit card Yo…" at bounding box center [634, 222] width 443 height 1375
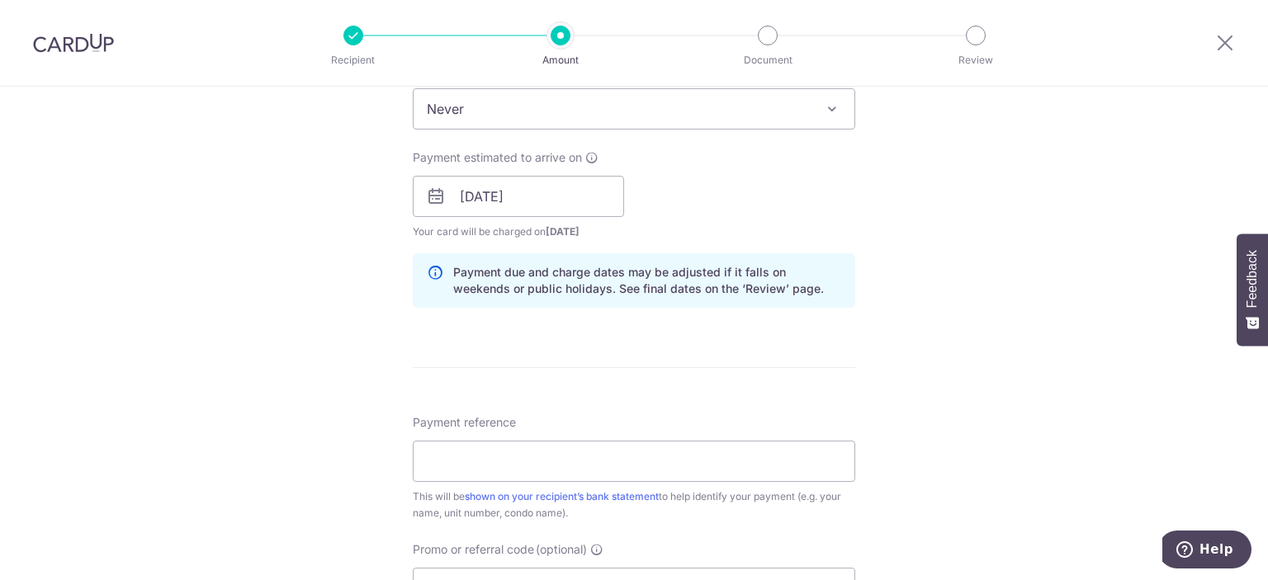
scroll to position [826, 0]
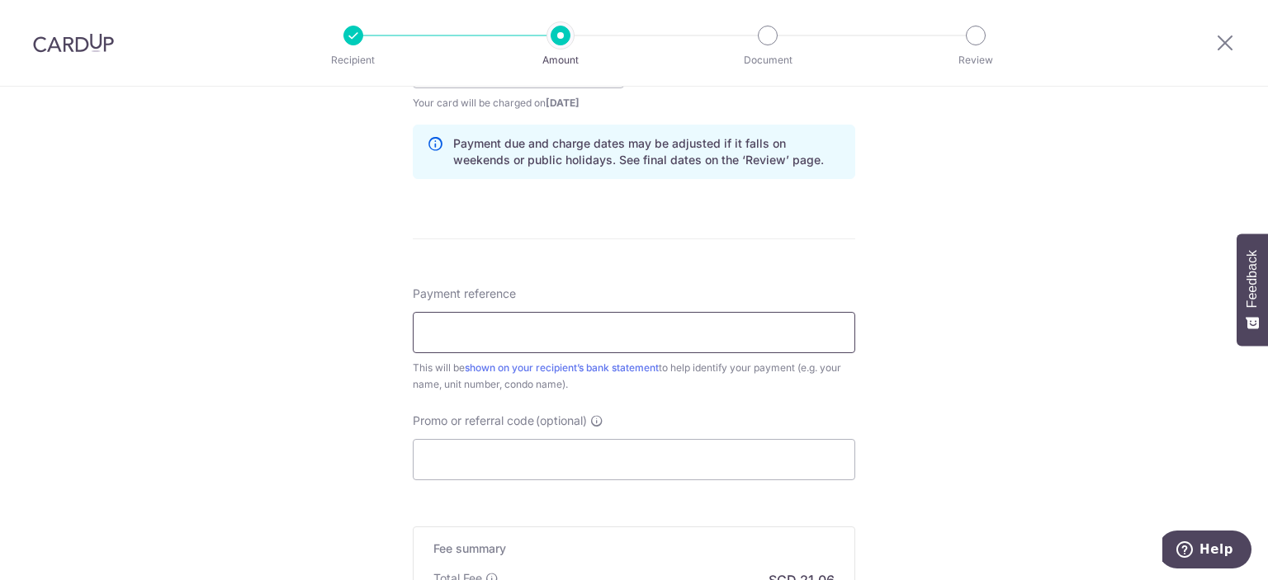
click at [708, 348] on input "Payment reference" at bounding box center [634, 332] width 443 height 41
click at [428, 338] on input "[DATE] Rent" at bounding box center [634, 332] width 443 height 41
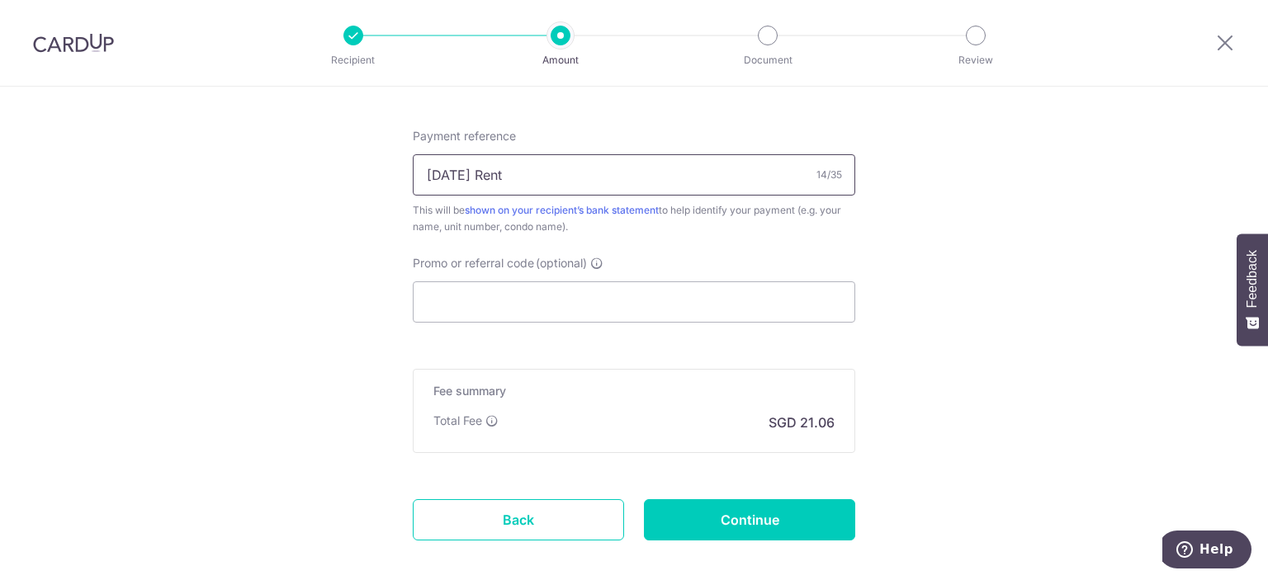
scroll to position [1065, 0]
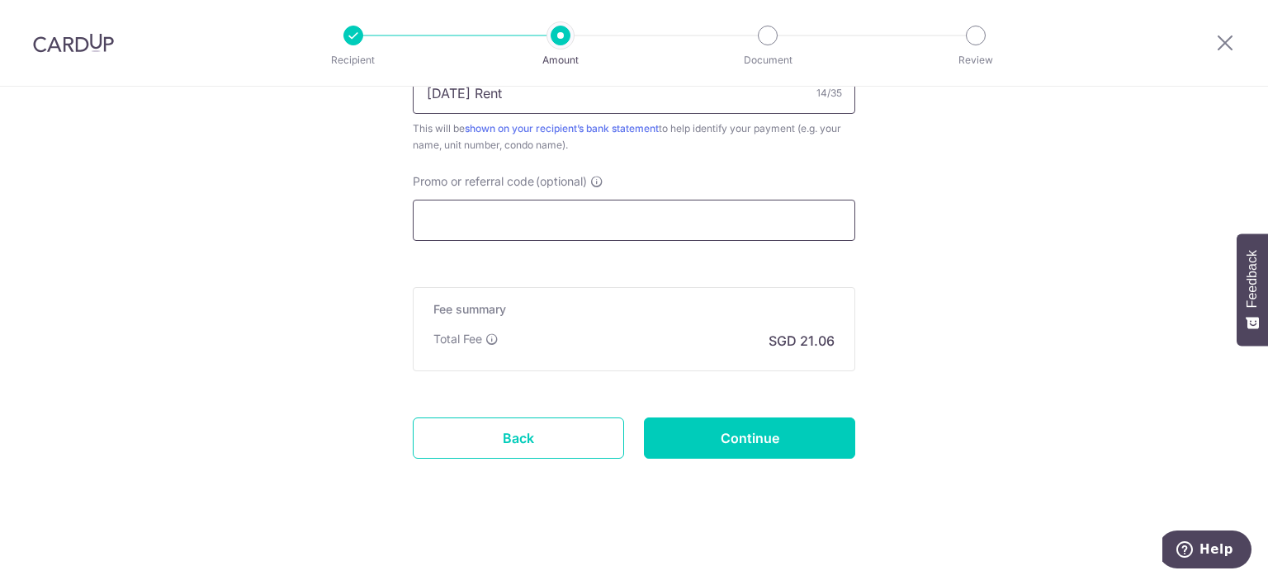
type input "[DATE] Rent"
click at [518, 216] on input "Promo or referral code (optional)" at bounding box center [634, 220] width 443 height 41
paste input "SAVERENT179"
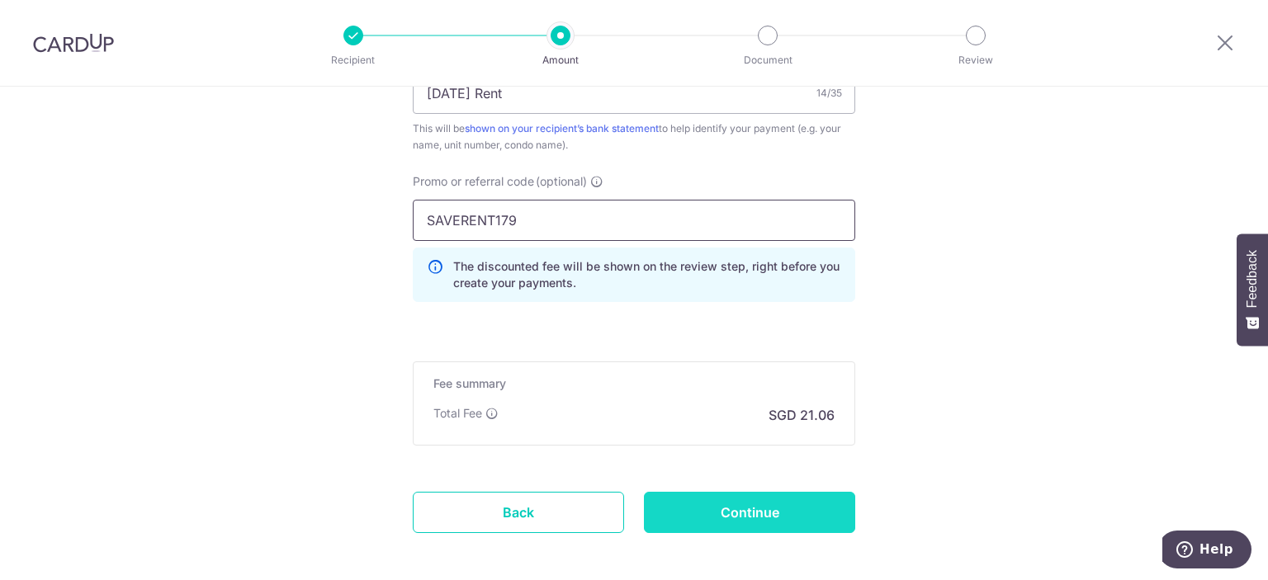
type input "SAVERENT179"
click at [808, 513] on input "Continue" at bounding box center [749, 512] width 211 height 41
type input "Create Schedule"
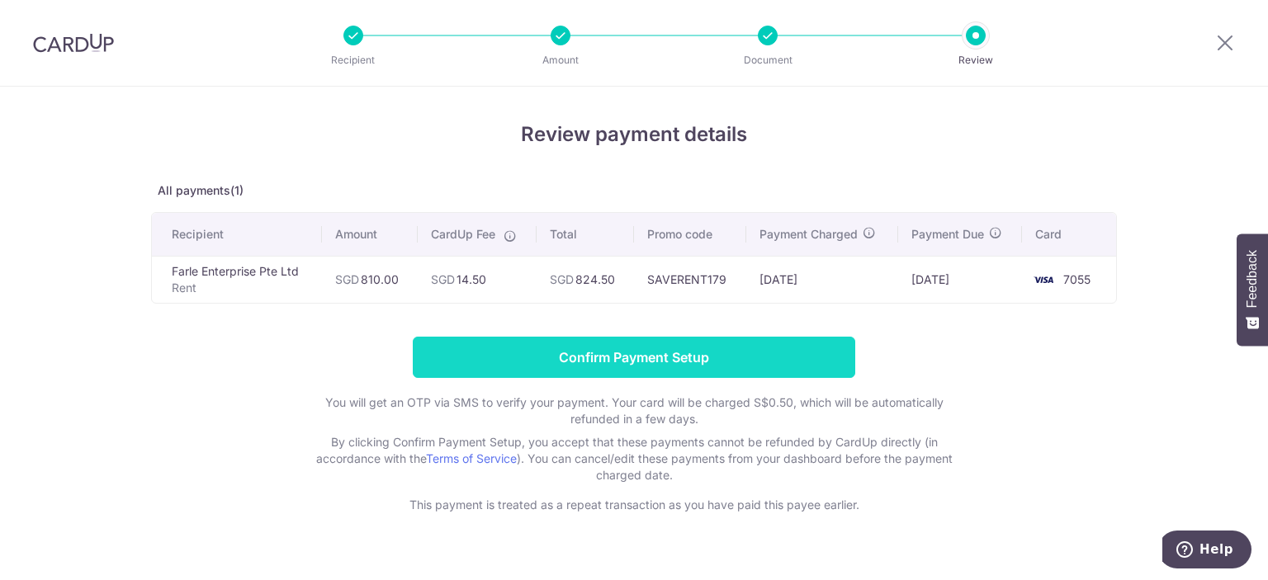
click at [664, 360] on input "Confirm Payment Setup" at bounding box center [634, 357] width 443 height 41
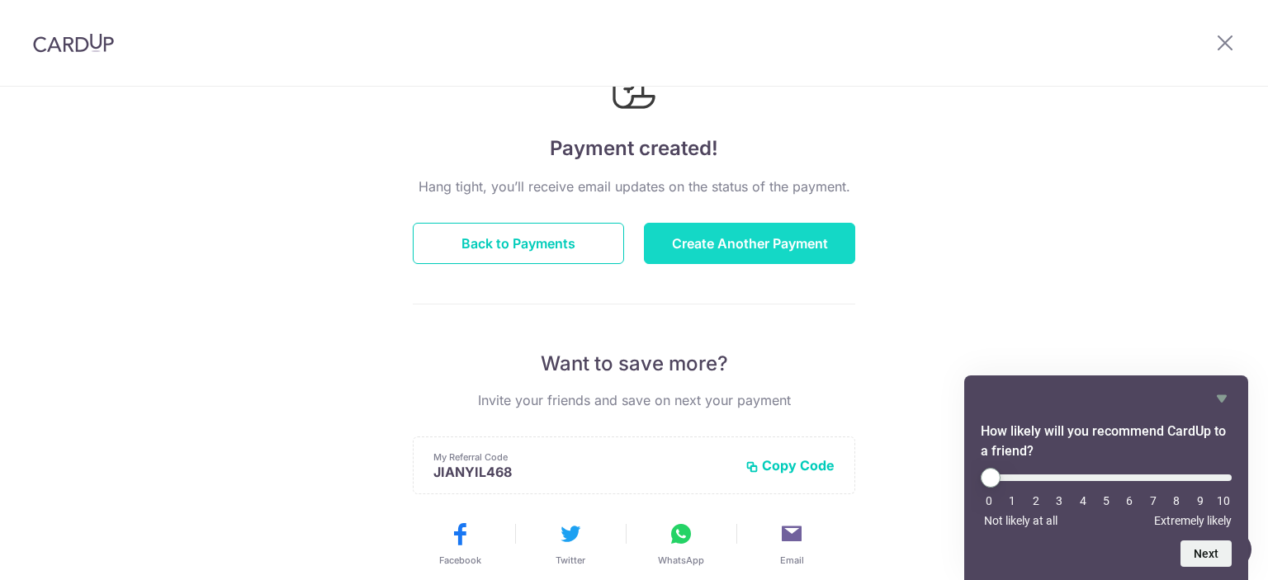
scroll to position [83, 0]
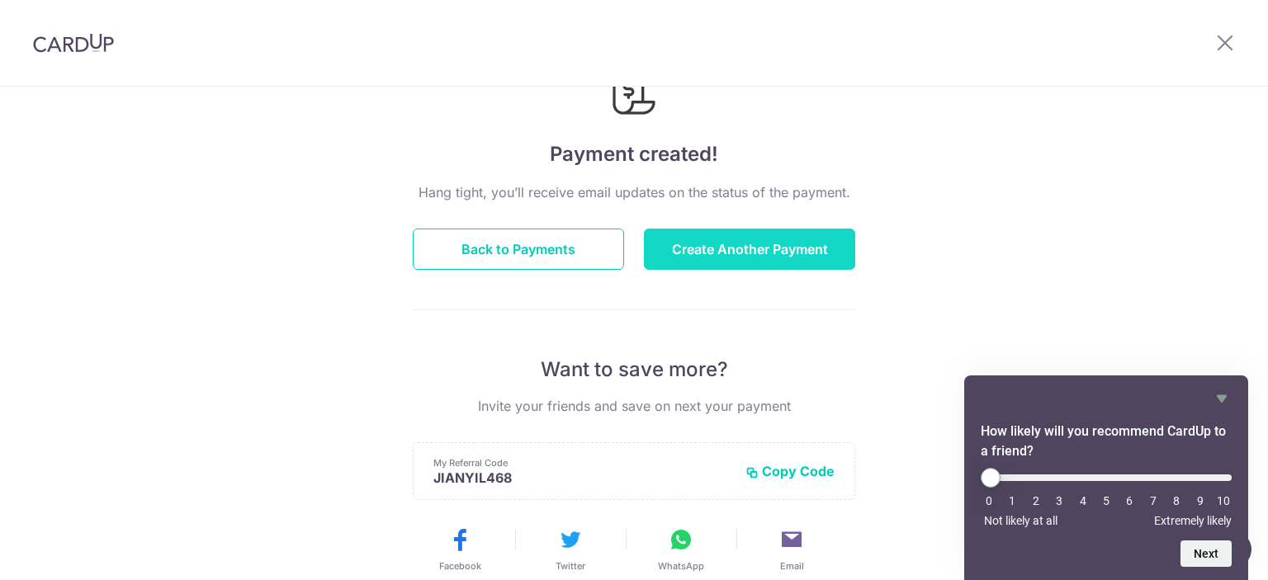
click at [682, 253] on button "Create Another Payment" at bounding box center [749, 249] width 211 height 41
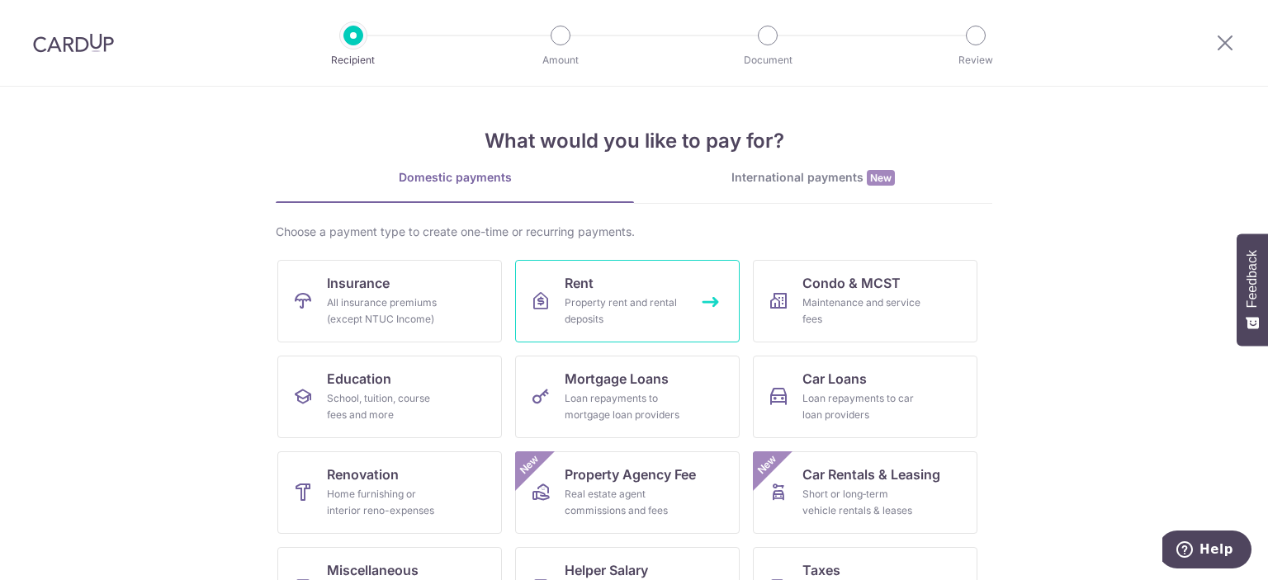
click at [591, 298] on div "Property rent and rental deposits" at bounding box center [624, 311] width 119 height 33
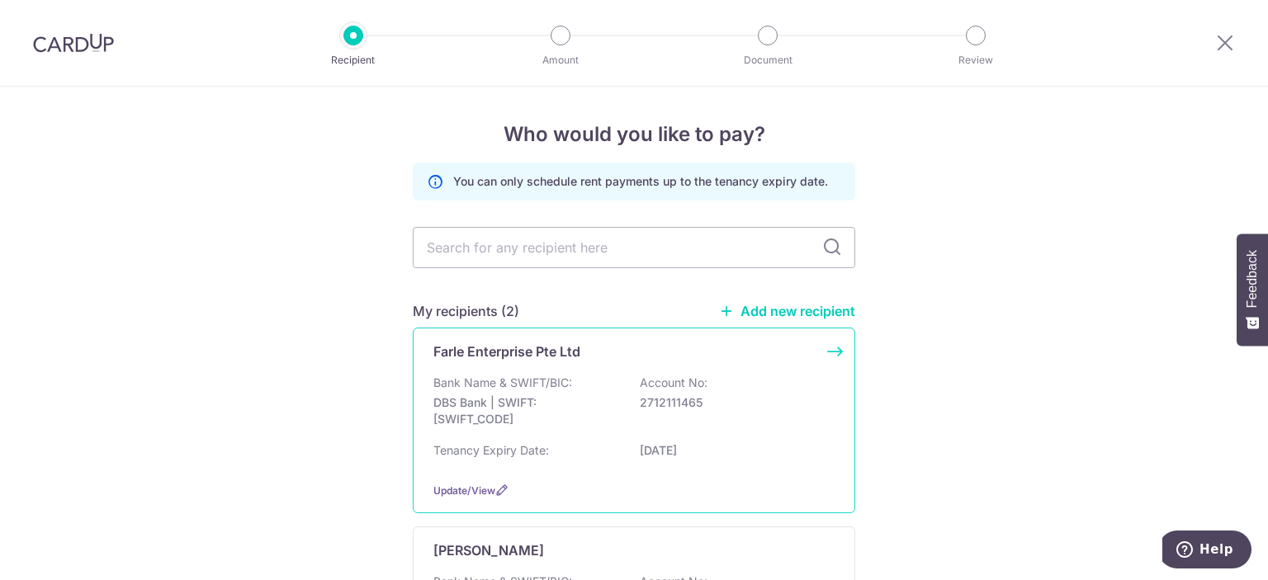
click at [557, 388] on p "Bank Name & SWIFT/BIC:" at bounding box center [502, 383] width 139 height 17
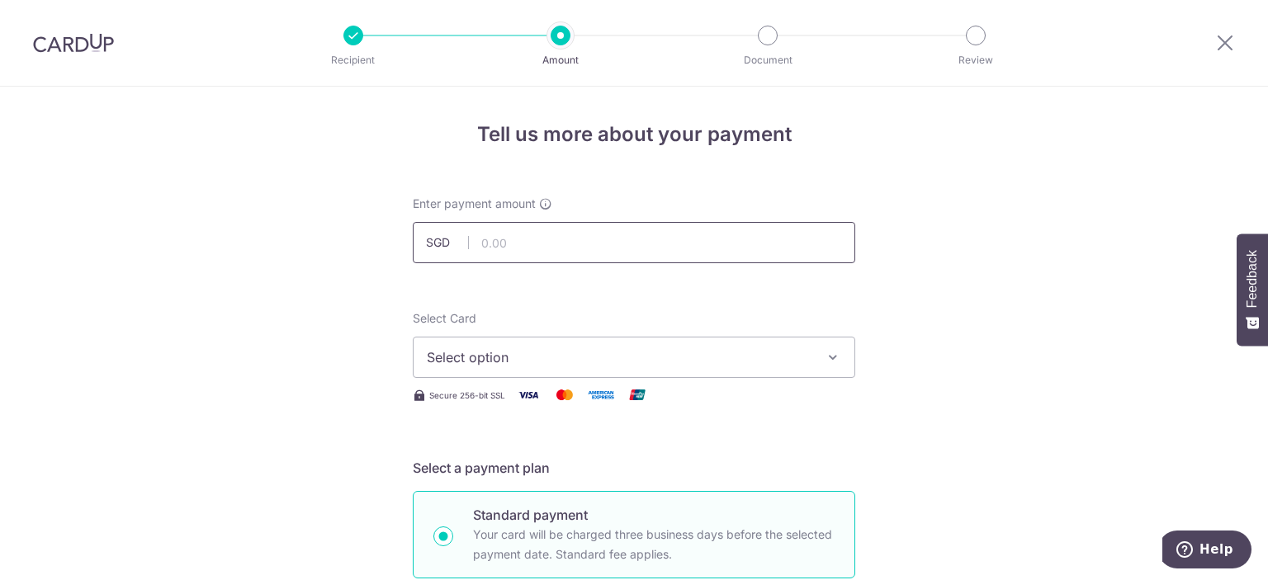
click at [581, 253] on input "text" at bounding box center [634, 242] width 443 height 41
type input "810.00"
click at [592, 349] on span "Select option" at bounding box center [619, 358] width 385 height 20
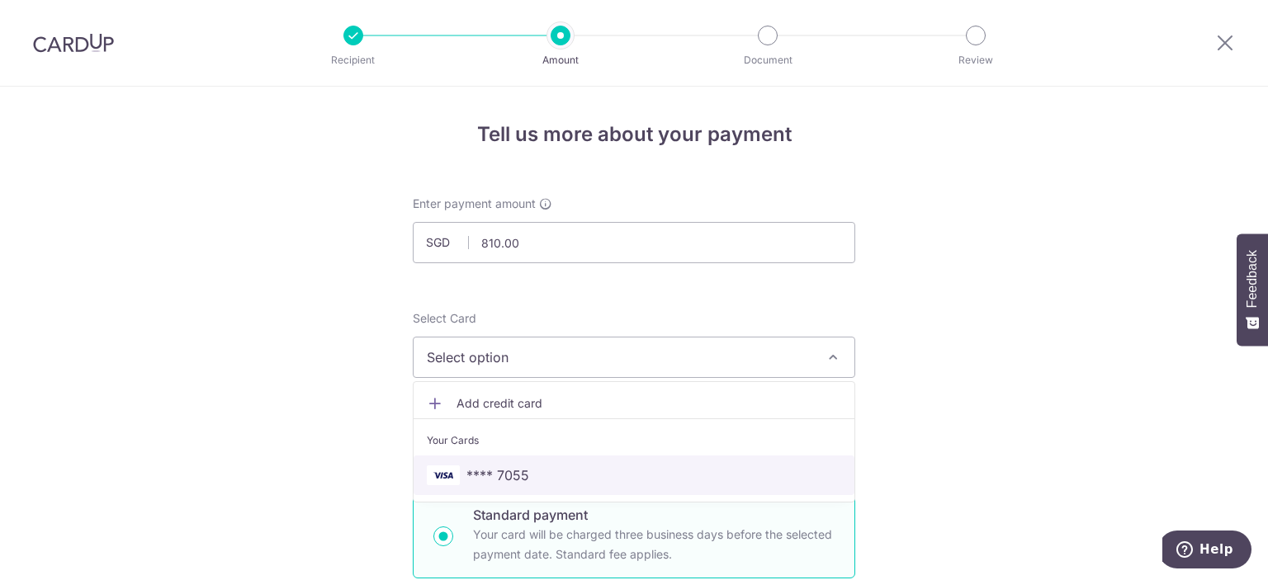
click at [522, 470] on span "**** 7055" at bounding box center [498, 476] width 63 height 20
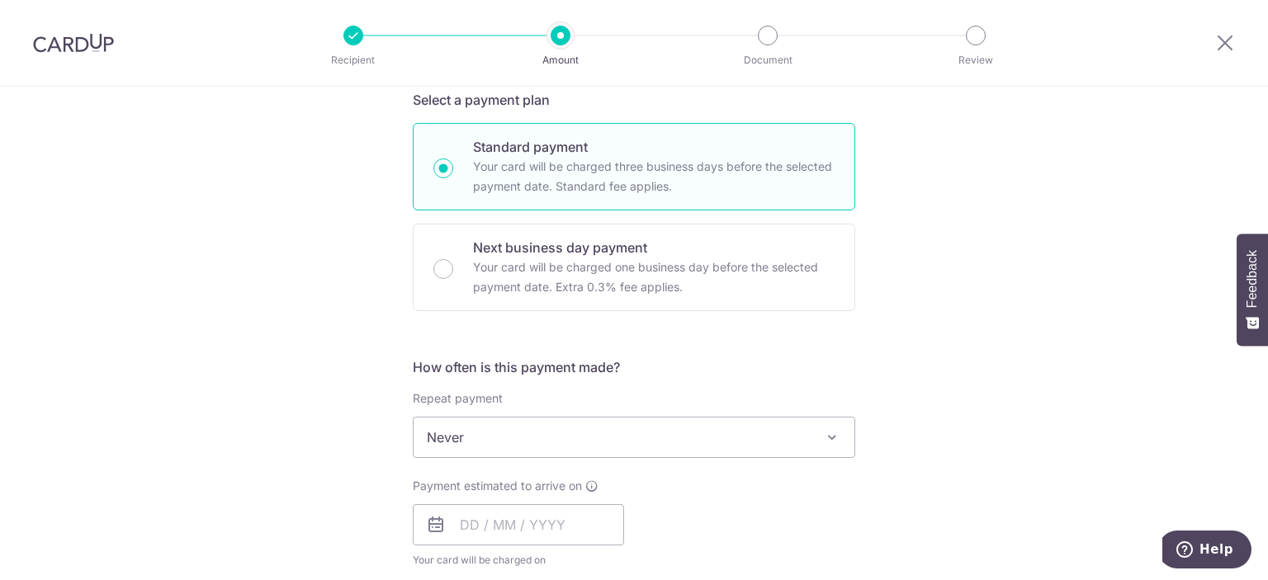
scroll to position [413, 0]
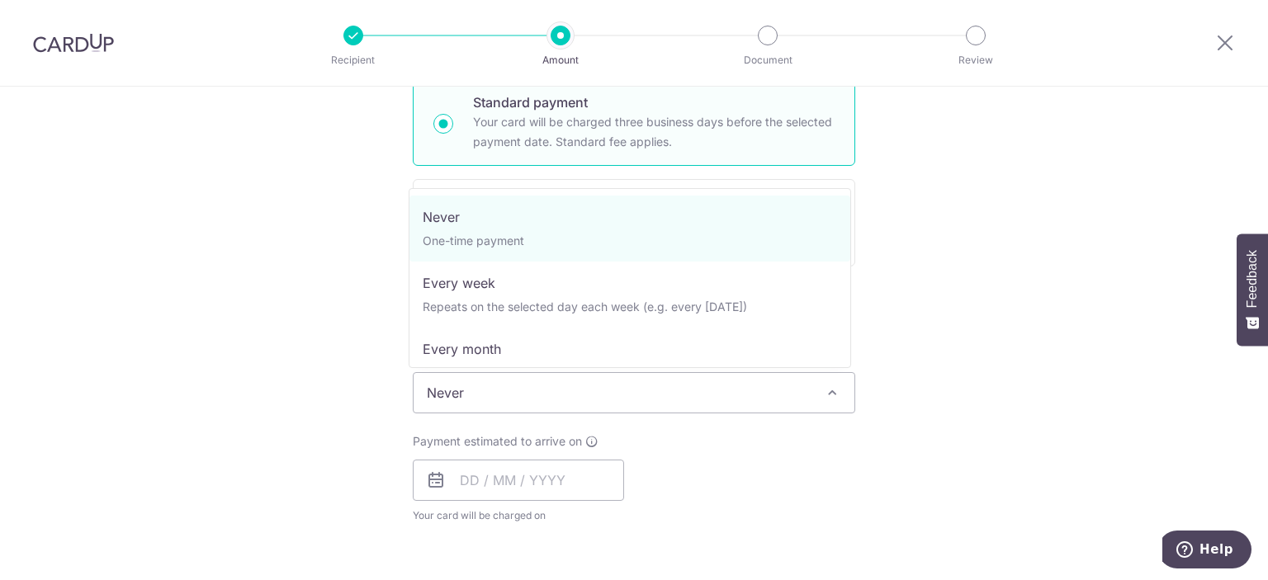
click at [581, 406] on span "Never" at bounding box center [634, 393] width 441 height 40
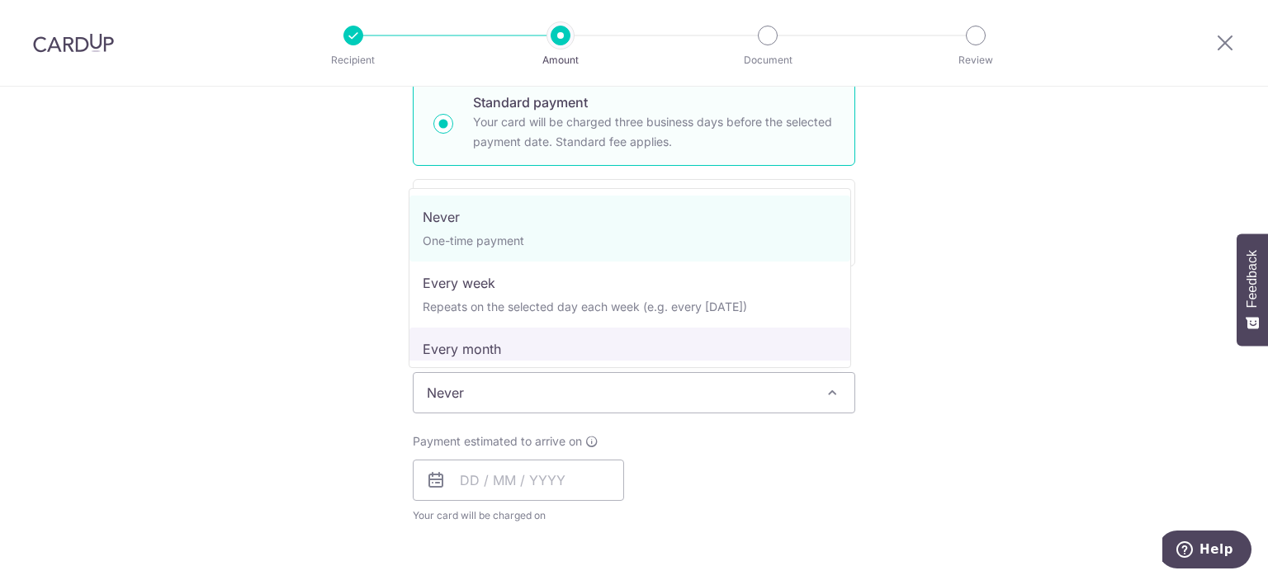
select select "3"
type input "09/01/2027"
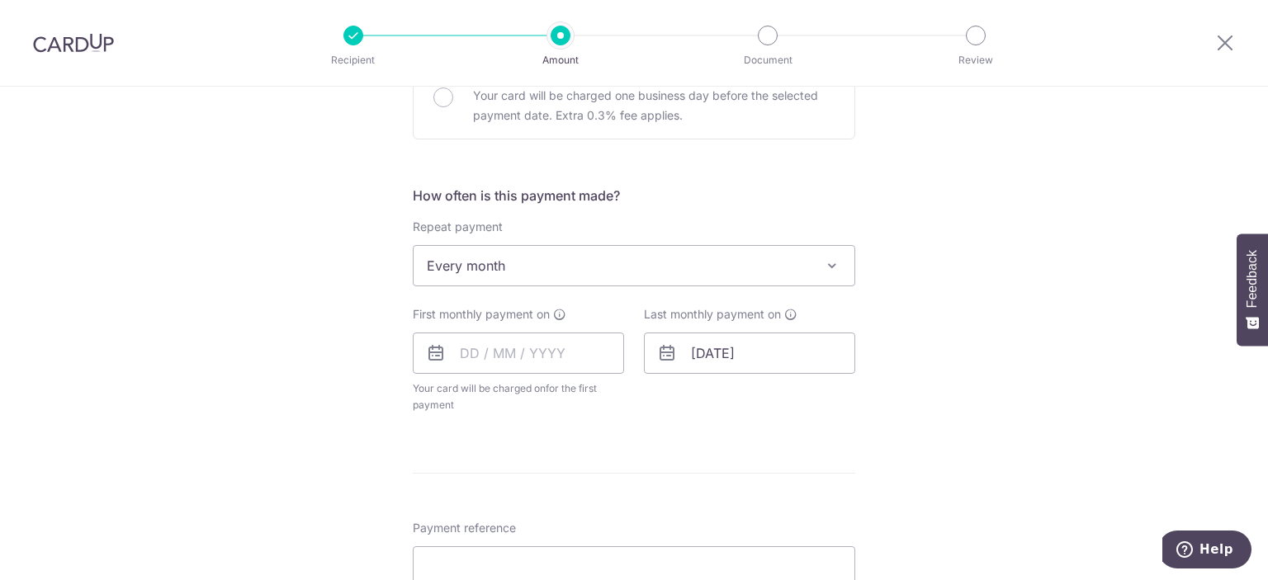
scroll to position [578, 0]
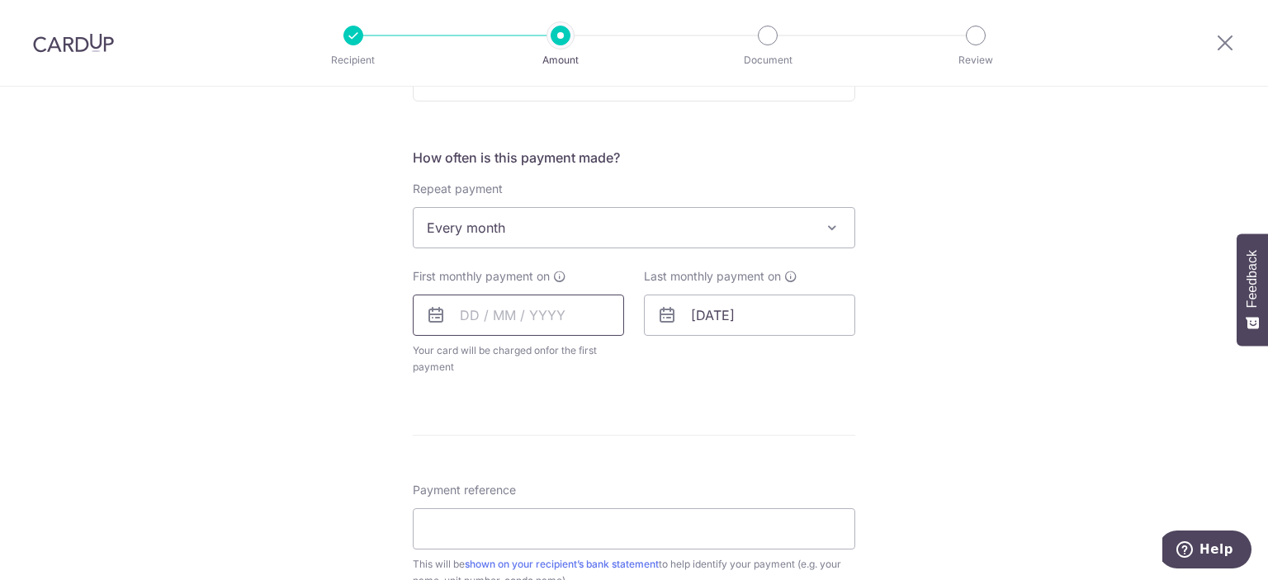
click at [526, 326] on input "text" at bounding box center [518, 315] width 211 height 41
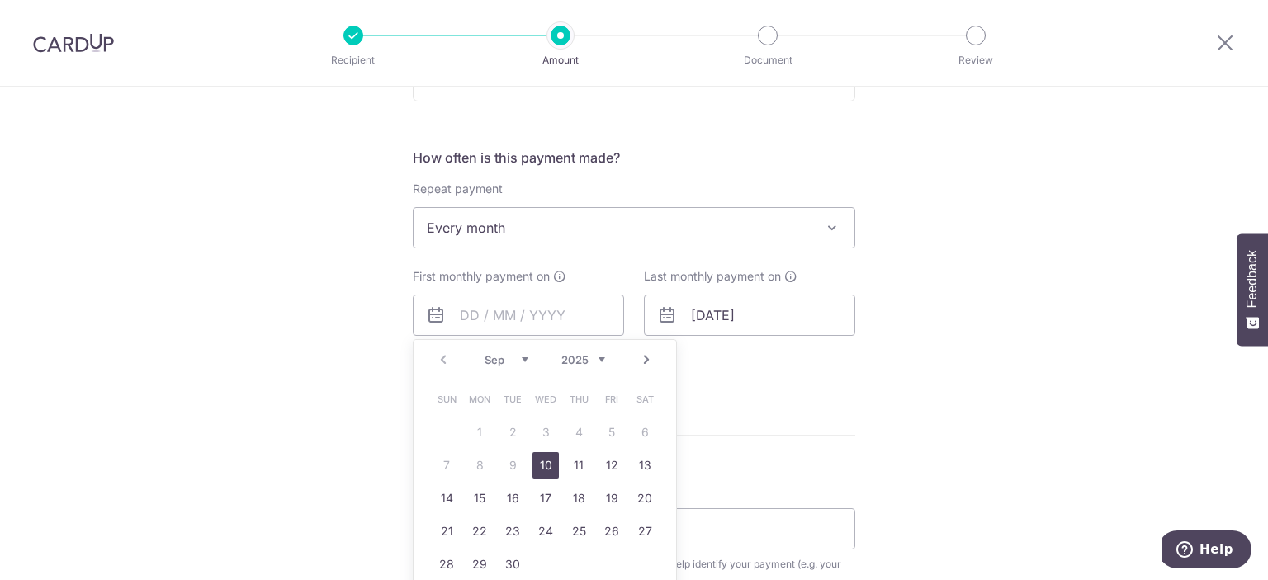
click at [522, 356] on select "Sep Oct Nov Dec" at bounding box center [507, 359] width 44 height 13
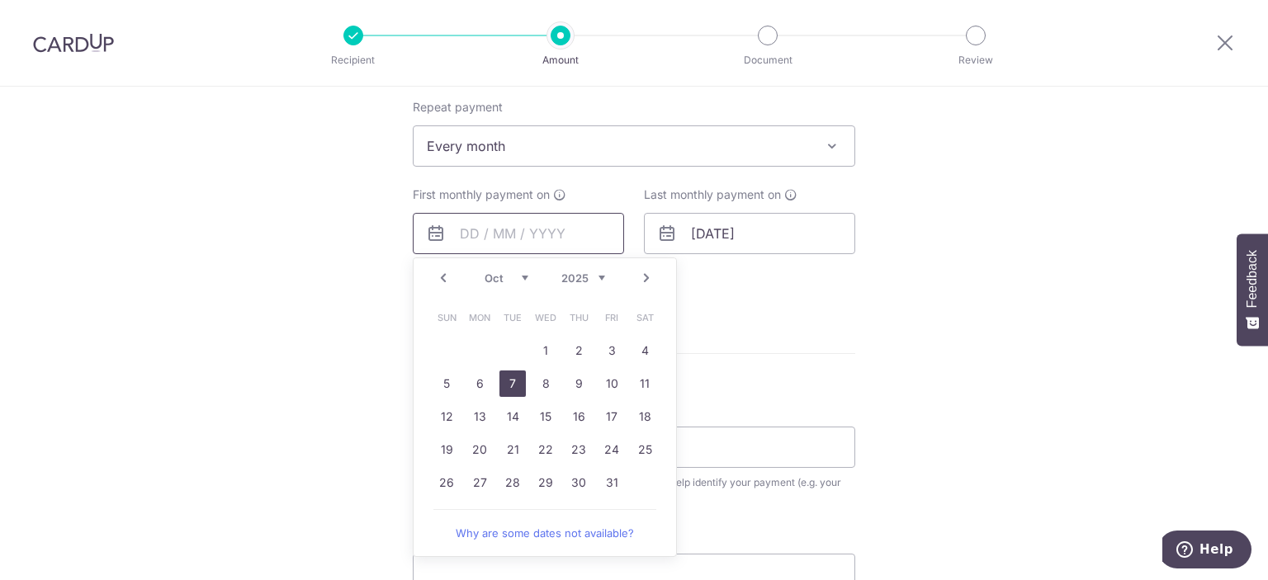
scroll to position [661, 0]
click at [533, 350] on link "1" at bounding box center [546, 350] width 26 height 26
type input "[DATE]"
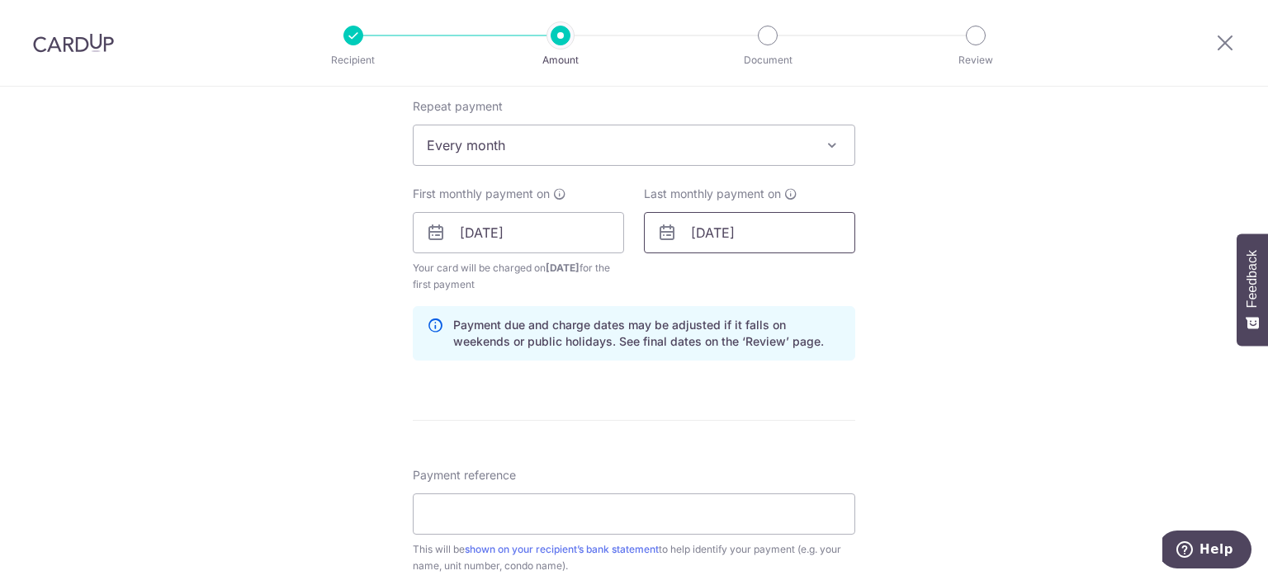
click at [741, 239] on input "09/01/2027" at bounding box center [749, 232] width 211 height 41
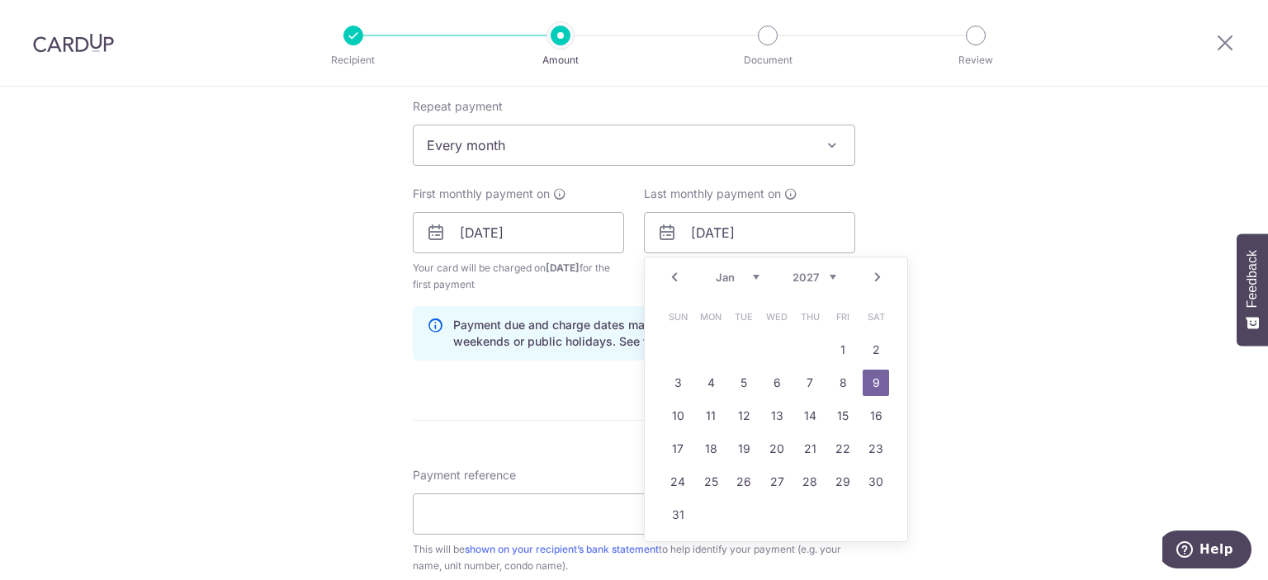
click at [716, 275] on select "Jan Feb Mar Apr May Jun Jul Aug Sep Oct Nov Dec" at bounding box center [738, 277] width 44 height 13
click at [816, 285] on div "Prev Next Jan Feb Mar Apr May Jun Jul Aug Sep Oct Nov Dec 2025 2026 2027 2028 2…" at bounding box center [776, 278] width 263 height 40
click at [714, 348] on link "1" at bounding box center [711, 350] width 26 height 26
type input "[DATE]"
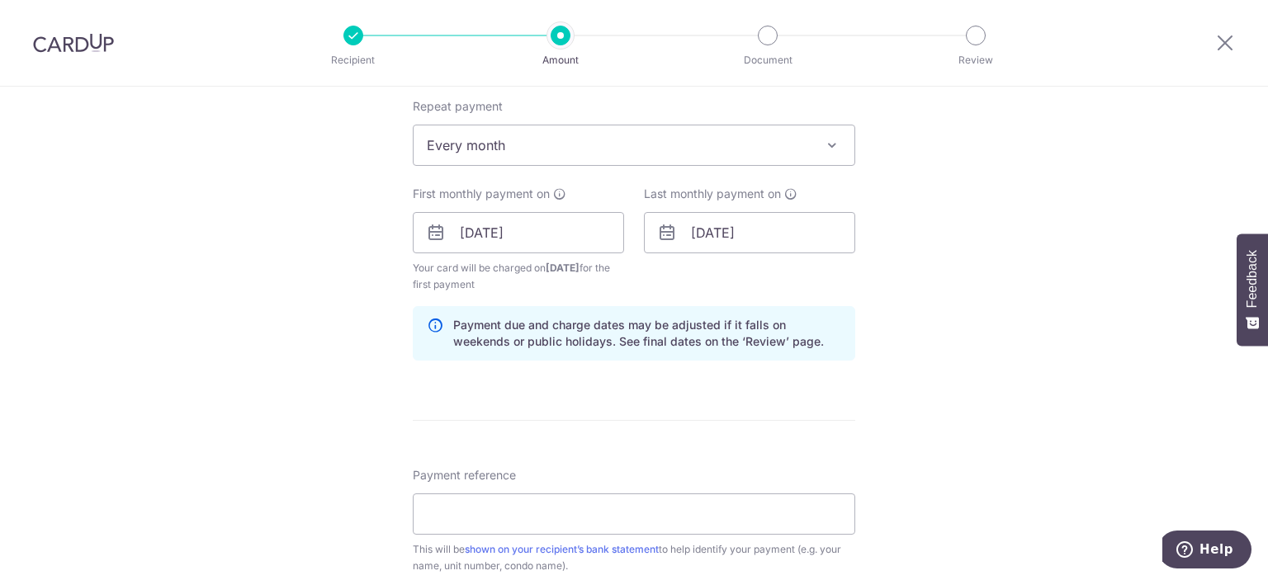
click at [824, 375] on form "Enter payment amount SGD 810.00 810.00 Select Card **** 7055 Add credit card Yo…" at bounding box center [634, 230] width 443 height 1391
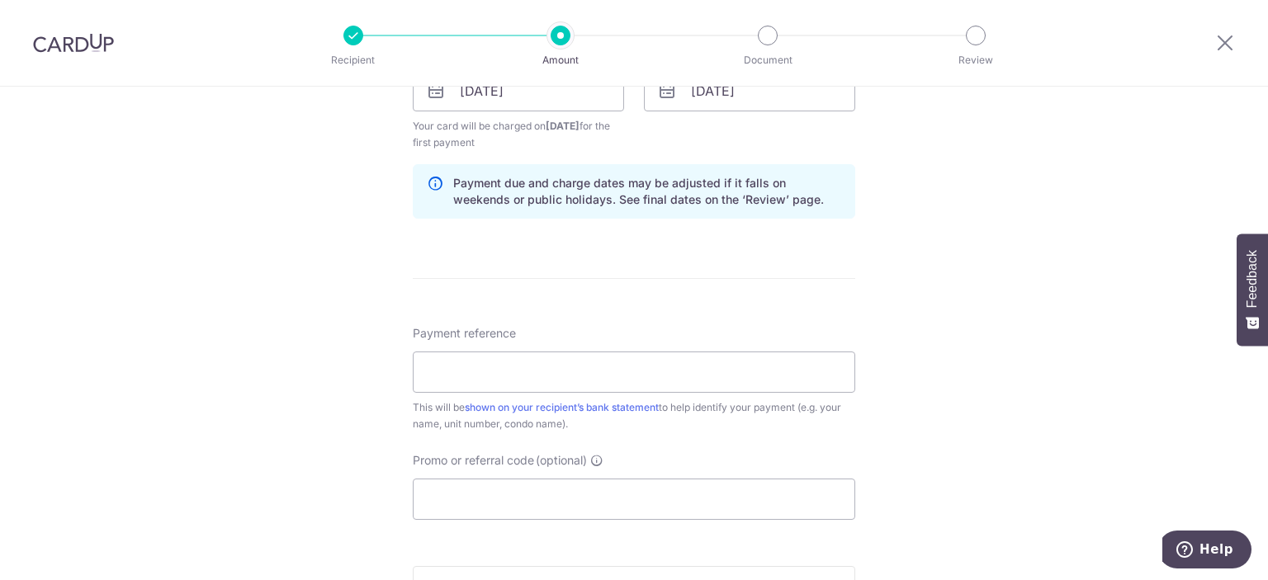
scroll to position [826, 0]
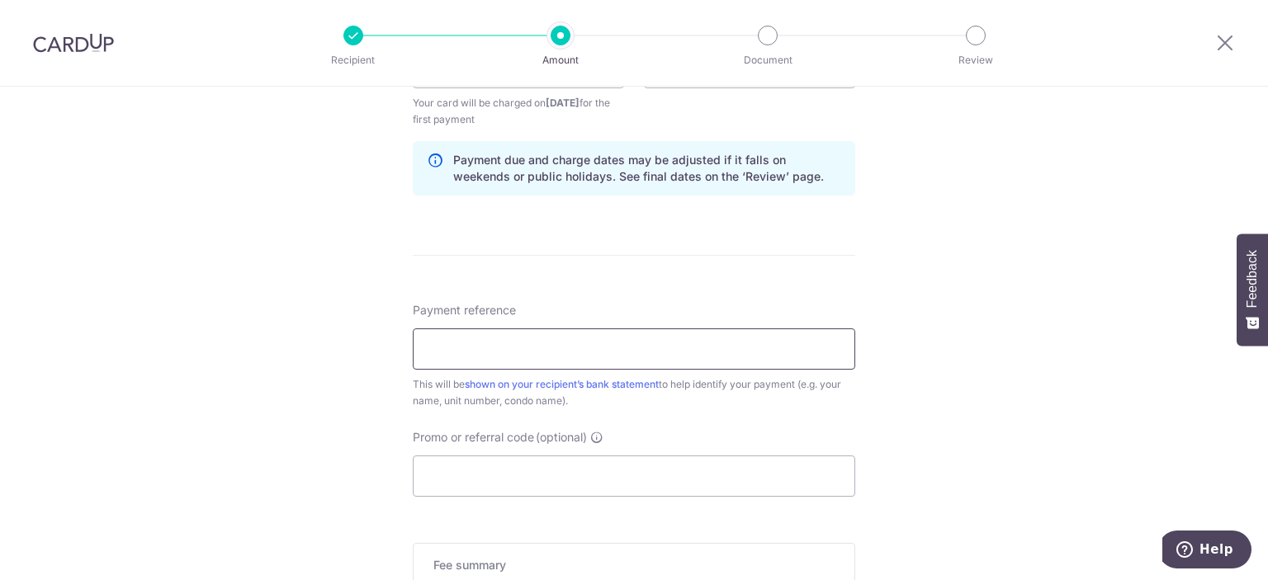
click at [680, 349] on input "Payment reference" at bounding box center [634, 349] width 443 height 41
click at [462, 343] on input "andrea monthly rent" at bounding box center [634, 349] width 443 height 41
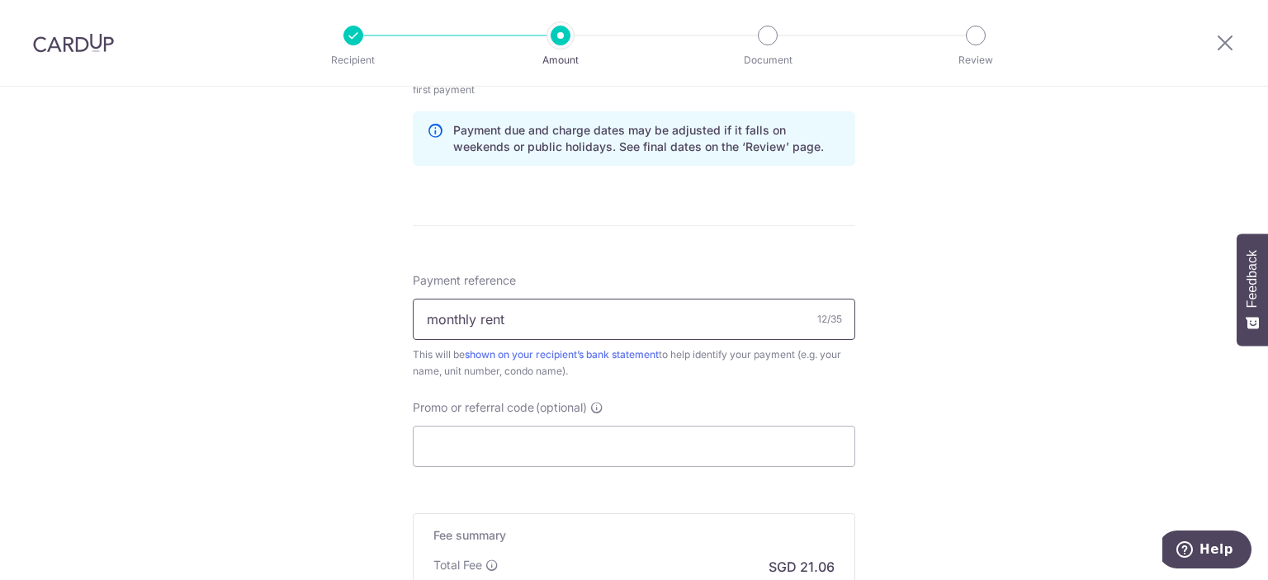
scroll to position [991, 0]
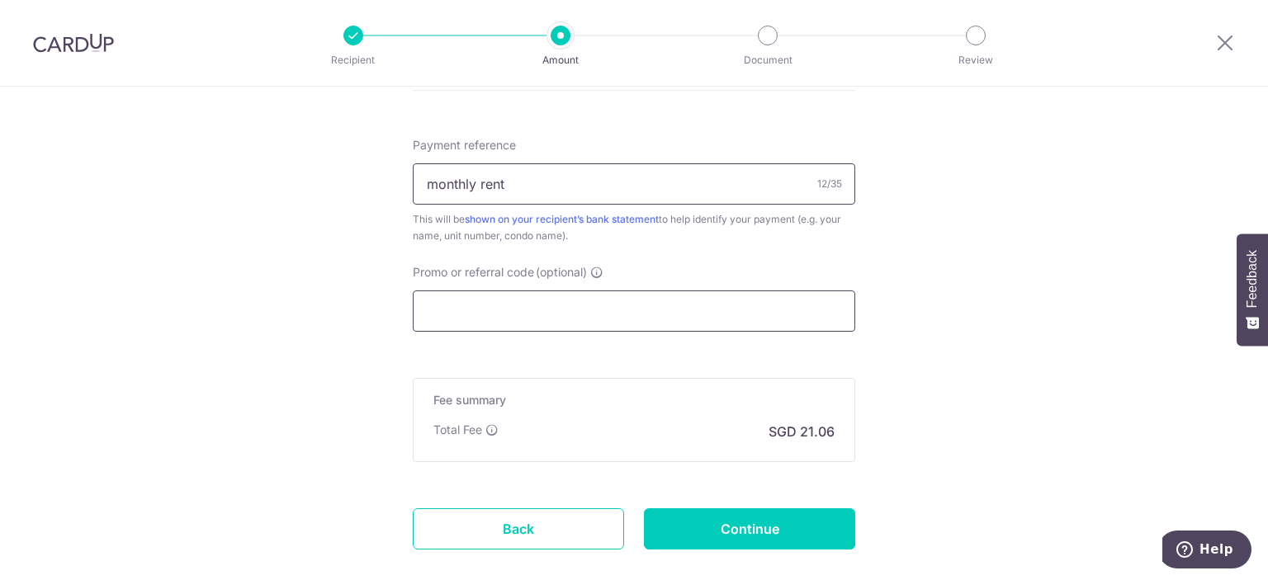
type input "monthly rent"
click at [528, 320] on input "Promo or referral code (optional)" at bounding box center [634, 311] width 443 height 41
paste input "SAVERENT179"
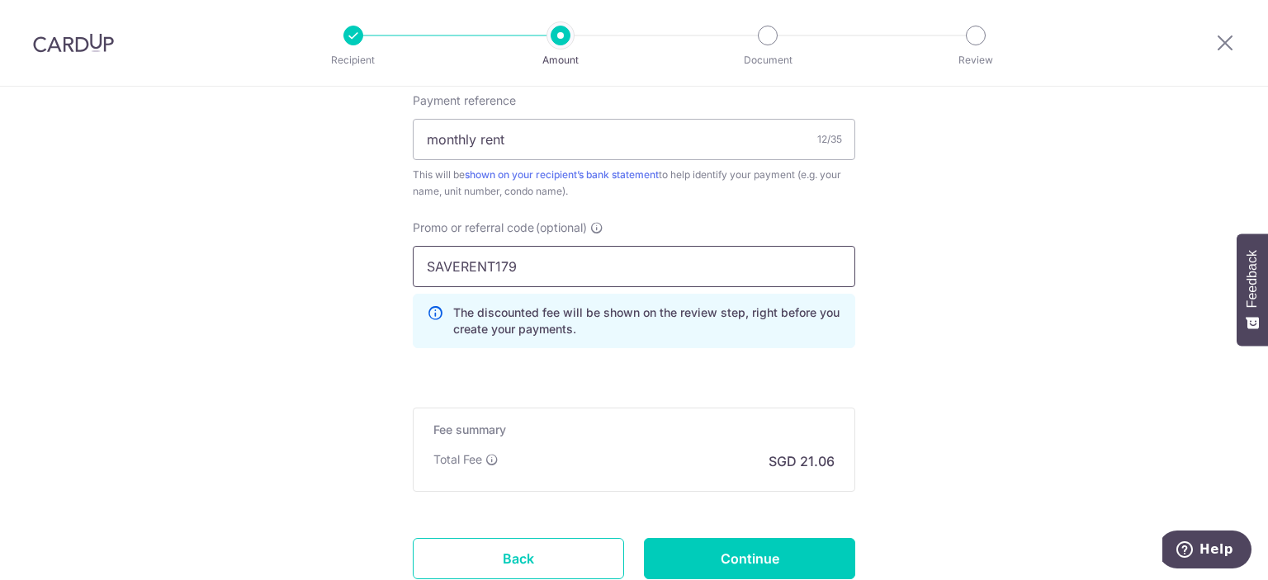
scroll to position [1156, 0]
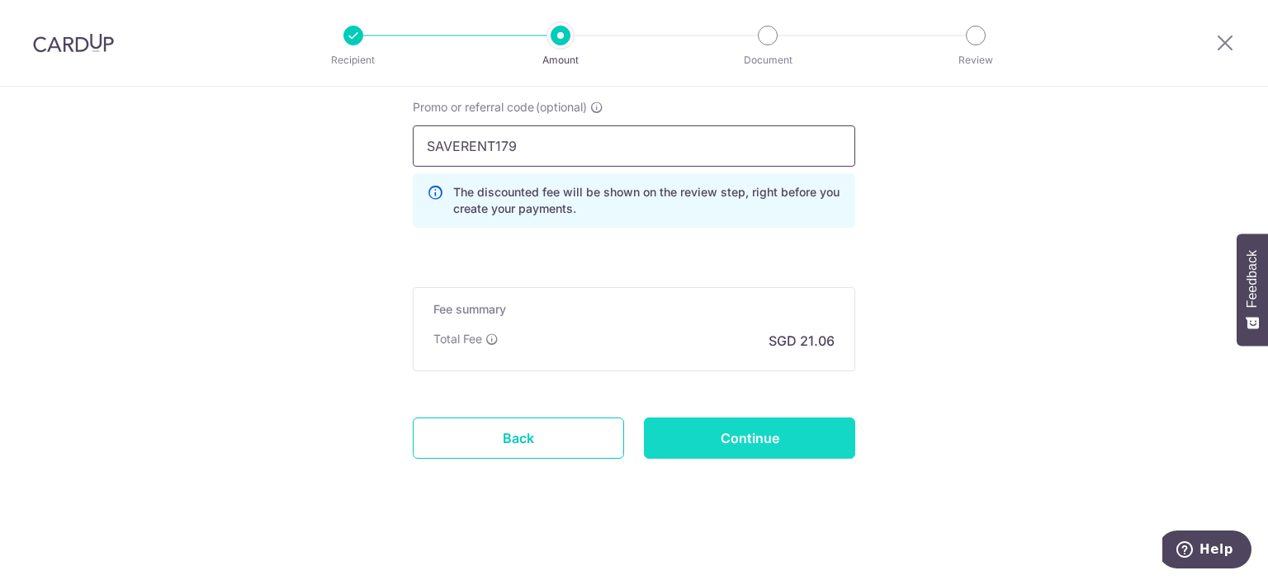
type input "SAVERENT179"
click at [747, 431] on input "Continue" at bounding box center [749, 438] width 211 height 41
type input "Create Schedule"
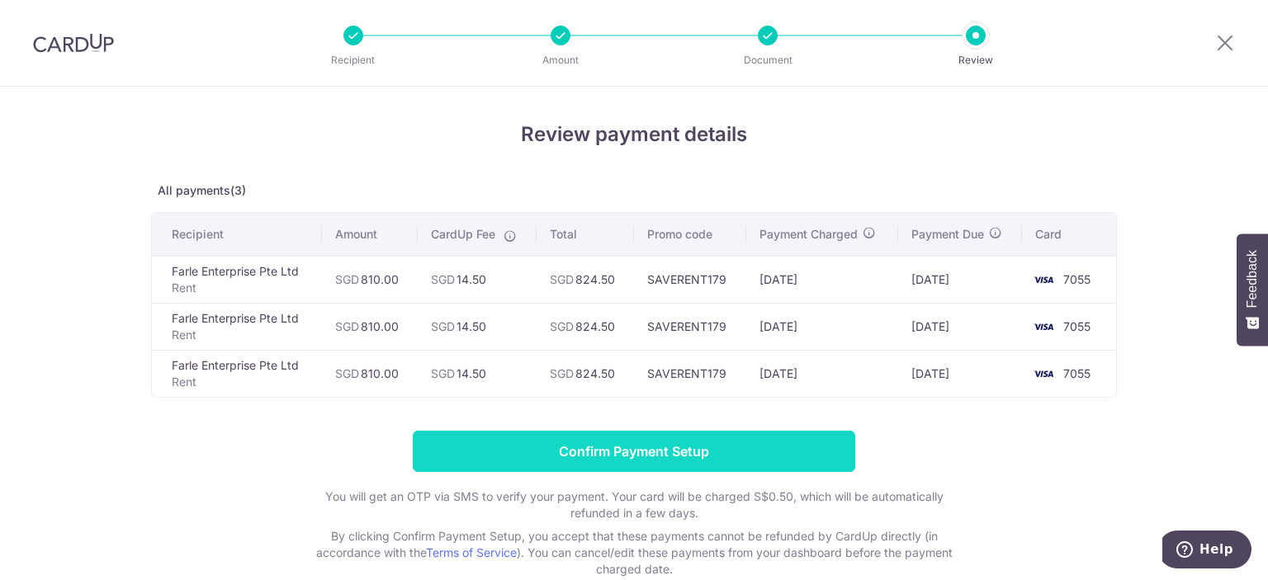
click at [774, 448] on input "Confirm Payment Setup" at bounding box center [634, 451] width 443 height 41
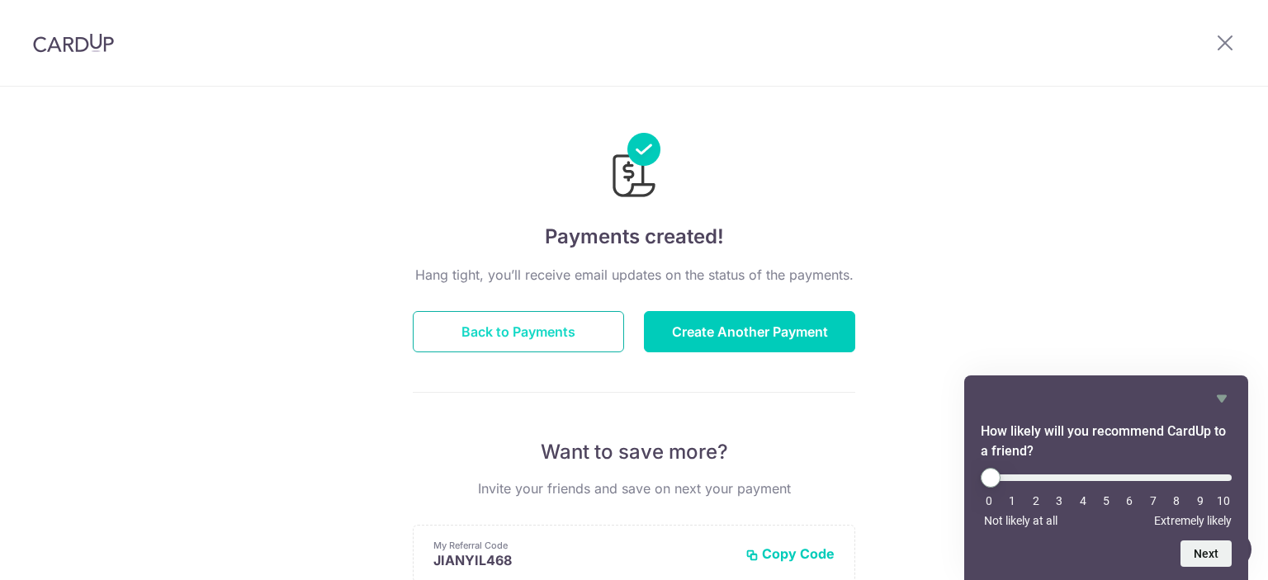
click at [571, 337] on button "Back to Payments" at bounding box center [518, 331] width 211 height 41
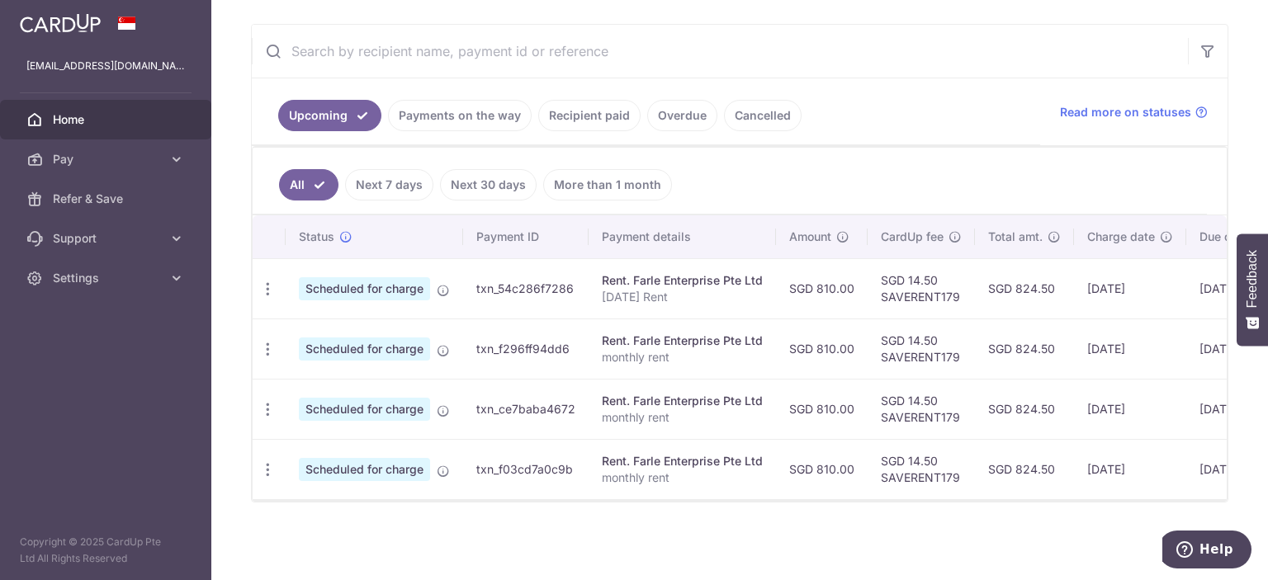
scroll to position [0, 178]
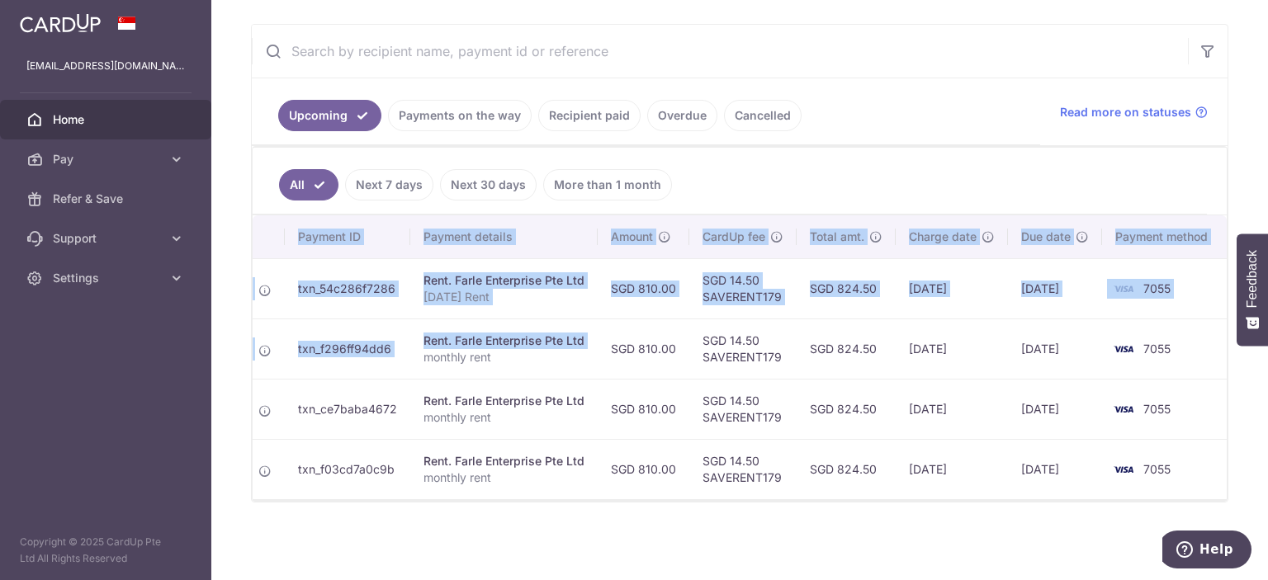
drag, startPoint x: 757, startPoint y: 379, endPoint x: 1229, endPoint y: 388, distance: 472.4
click at [1229, 388] on div "× Pause Schedule Pause all future payments in this series Pause just this one p…" at bounding box center [739, 290] width 1057 height 580
click at [1046, 379] on td "[DATE]" at bounding box center [1055, 409] width 94 height 60
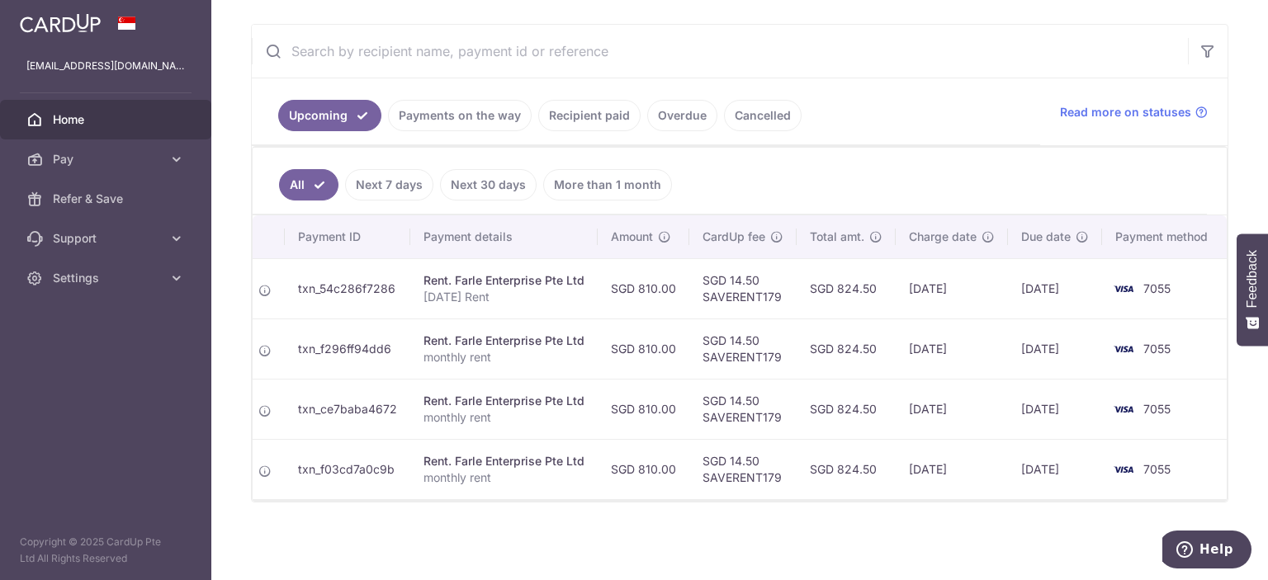
click at [507, 108] on link "Payments on the way" at bounding box center [460, 115] width 144 height 31
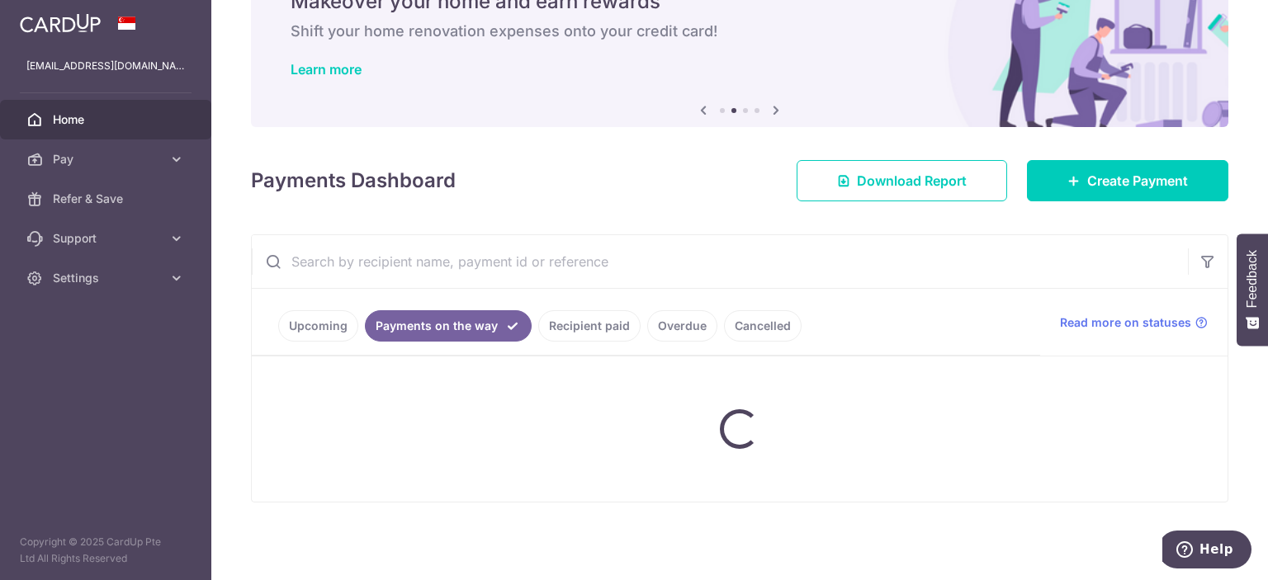
scroll to position [154, 0]
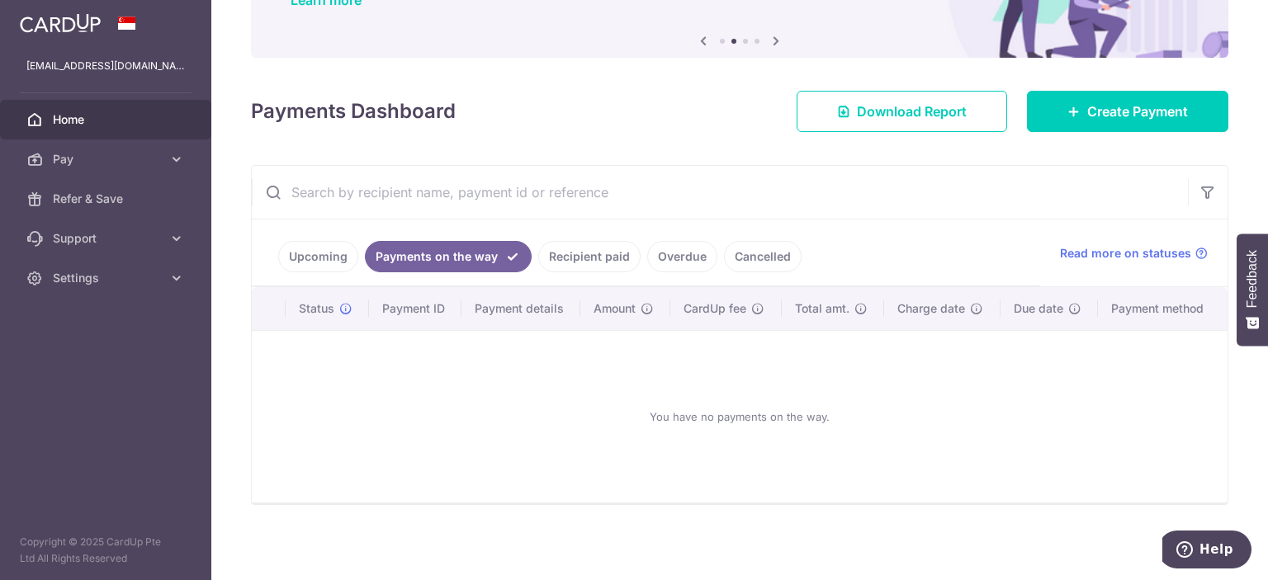
click at [576, 247] on link "Recipient paid" at bounding box center [589, 256] width 102 height 31
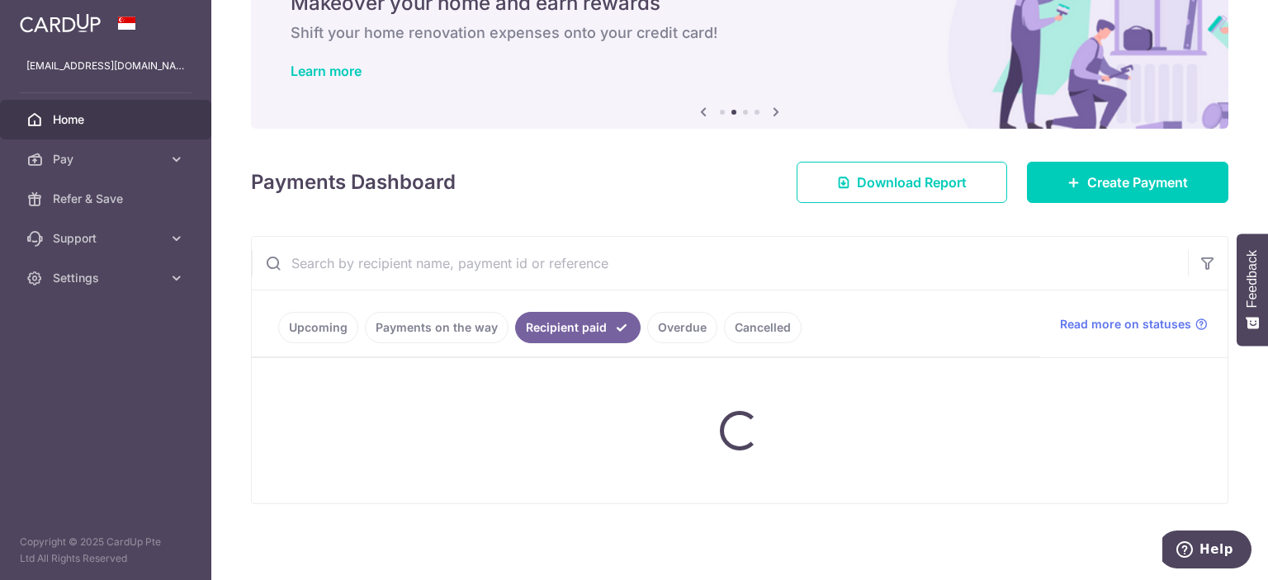
scroll to position [300, 0]
